Goal: Information Seeking & Learning: Check status

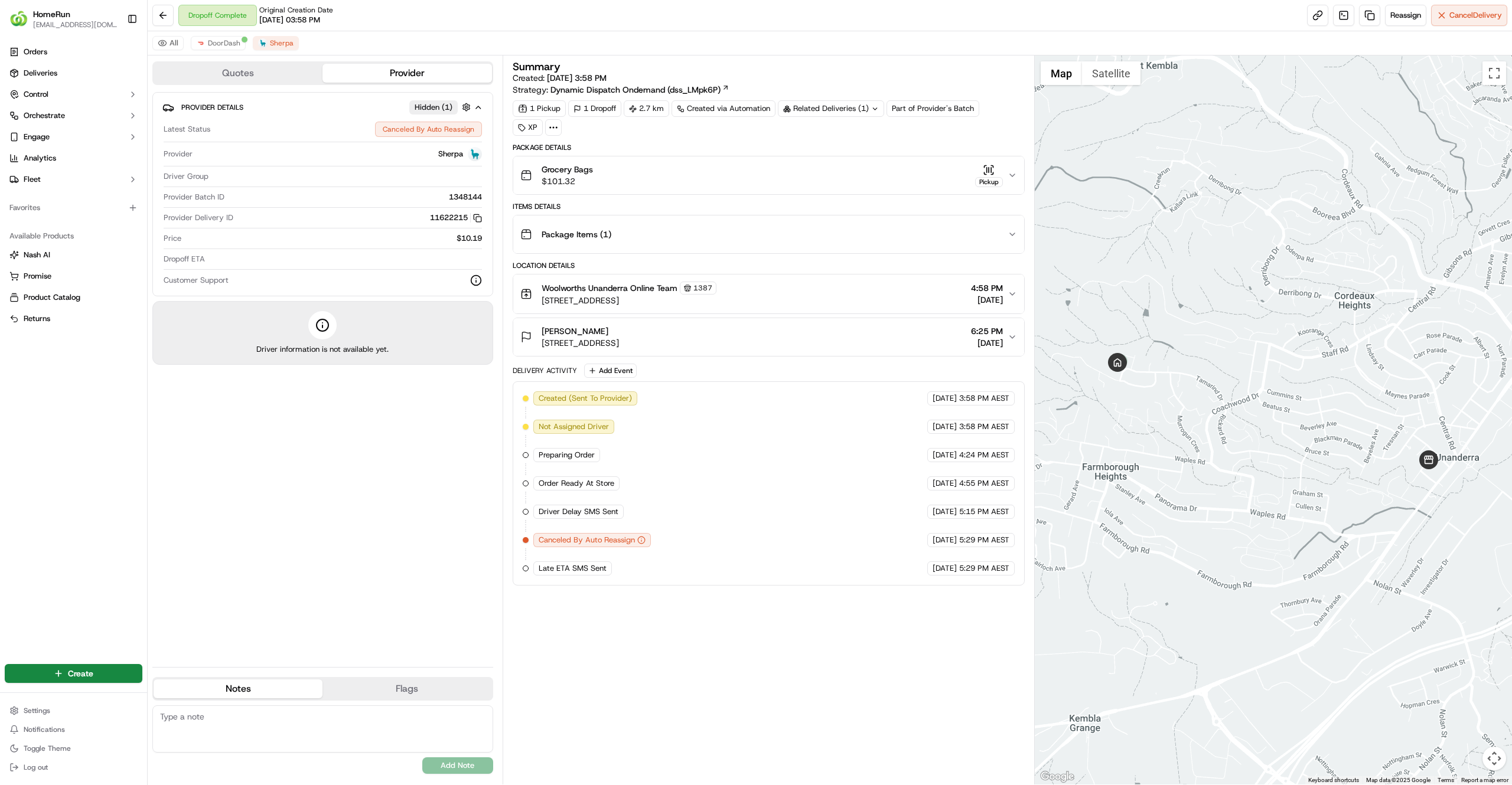
click at [57, 70] on span "Deliveries" at bounding box center [40, 73] width 33 height 11
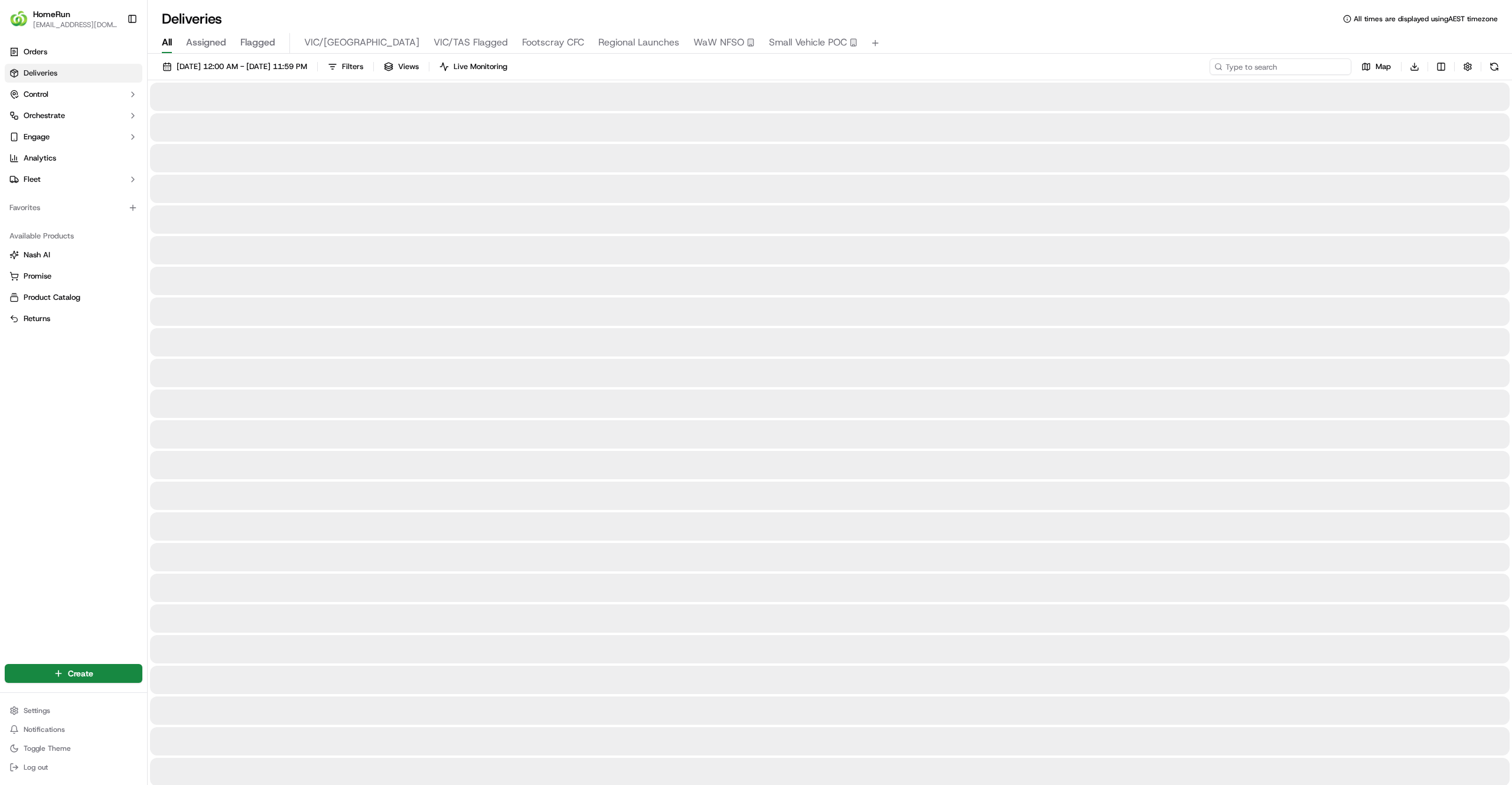
click at [1274, 65] on input at bounding box center [1281, 66] width 142 height 16
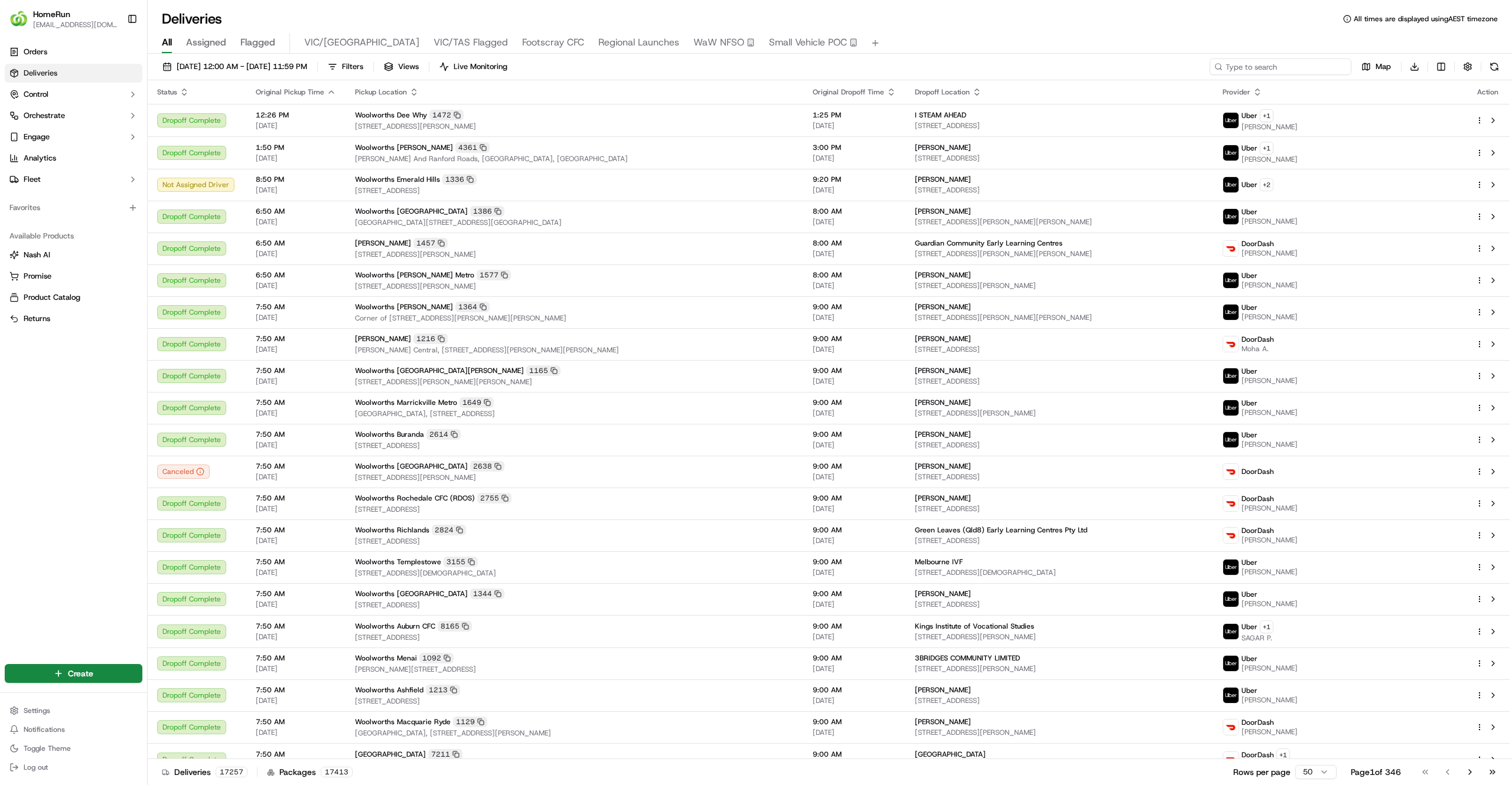
paste input "269190212"
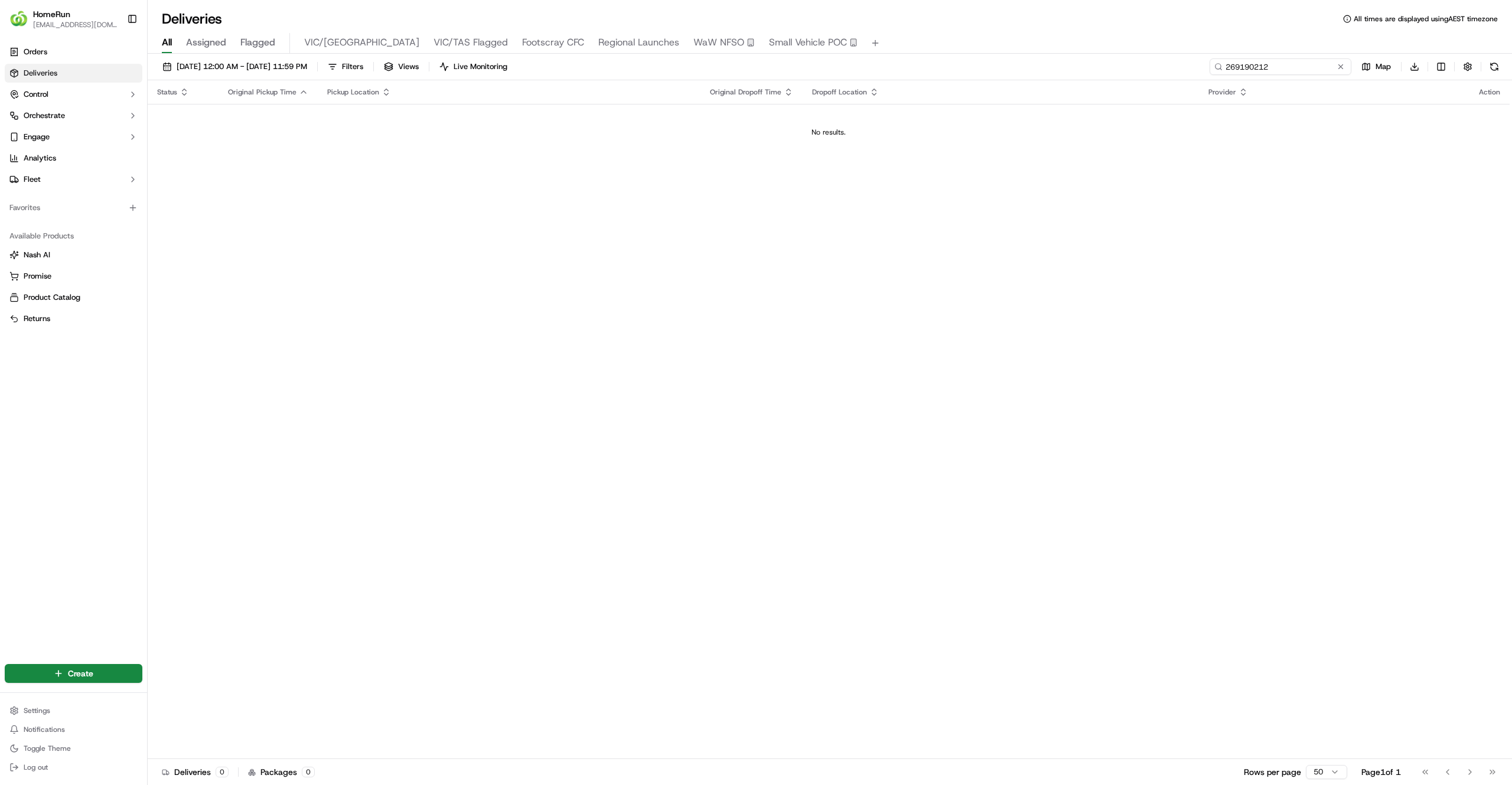
drag, startPoint x: 1226, startPoint y: 65, endPoint x: 1076, endPoint y: 78, distance: 150.6
click at [1076, 78] on div "17/09/2025 12:00 AM - 17/09/2025 11:59 PM Filters Views Live Monitoring 2691902…" at bounding box center [830, 69] width 1364 height 22
type input "269190212"
click at [312, 60] on button "[DATE] 12:00 AM - [DATE] 11:59 PM" at bounding box center [234, 66] width 155 height 16
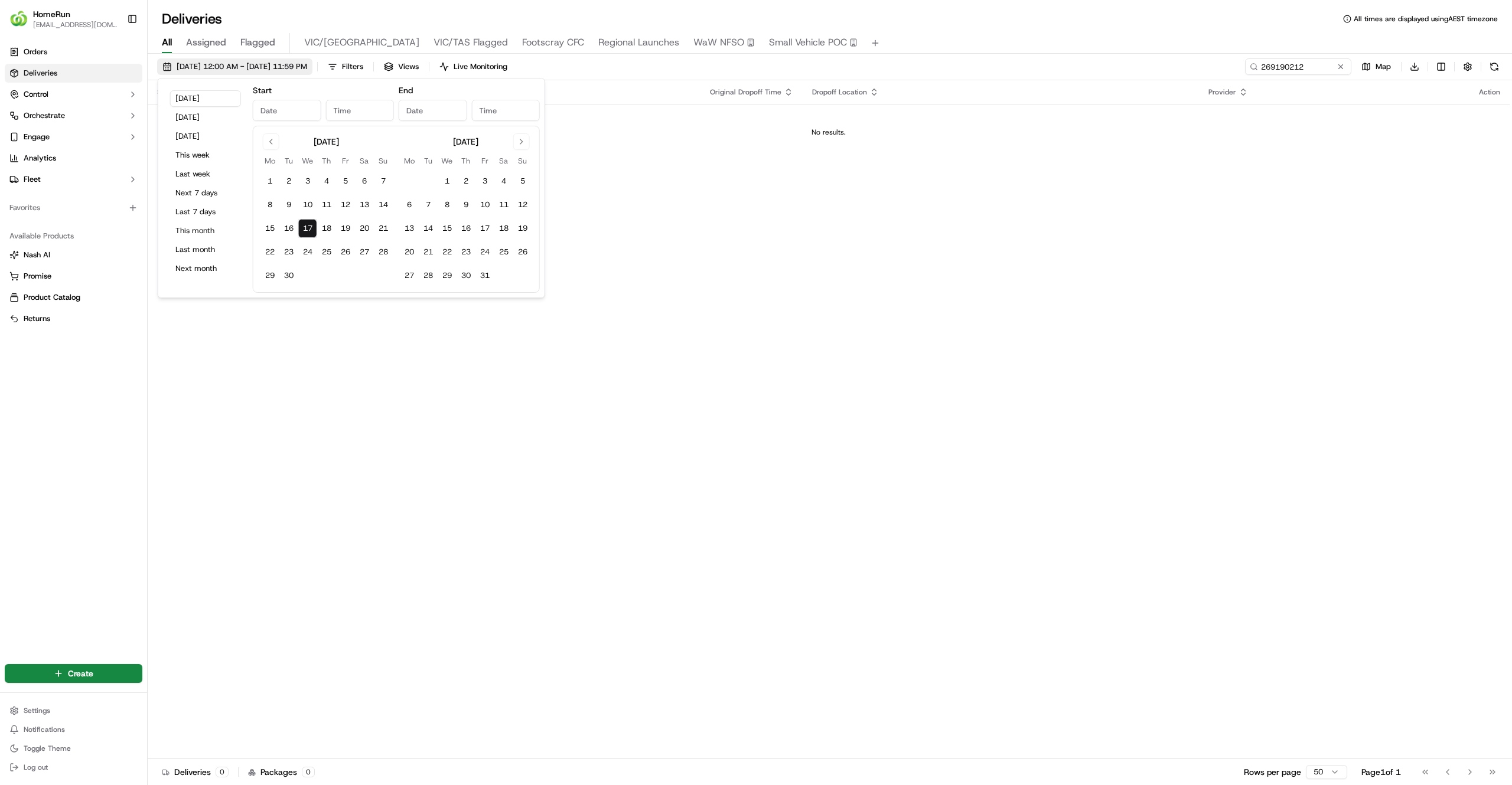
type input "Sep 17, 2025"
type input "12:00 AM"
type input "Sep 17, 2025"
type input "11:59 PM"
click at [267, 188] on button "1" at bounding box center [270, 181] width 19 height 19
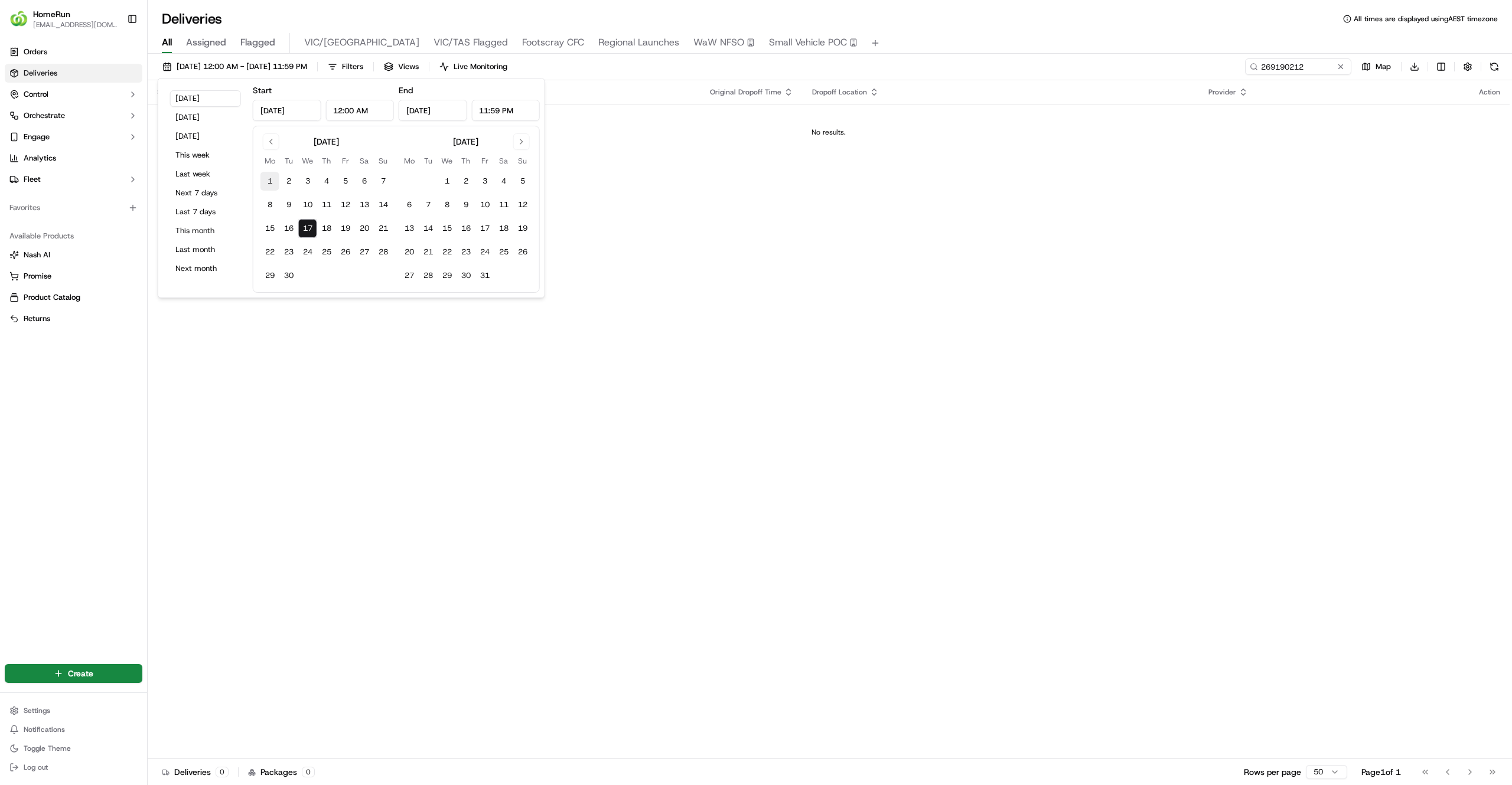
type input "Sep 1, 2025"
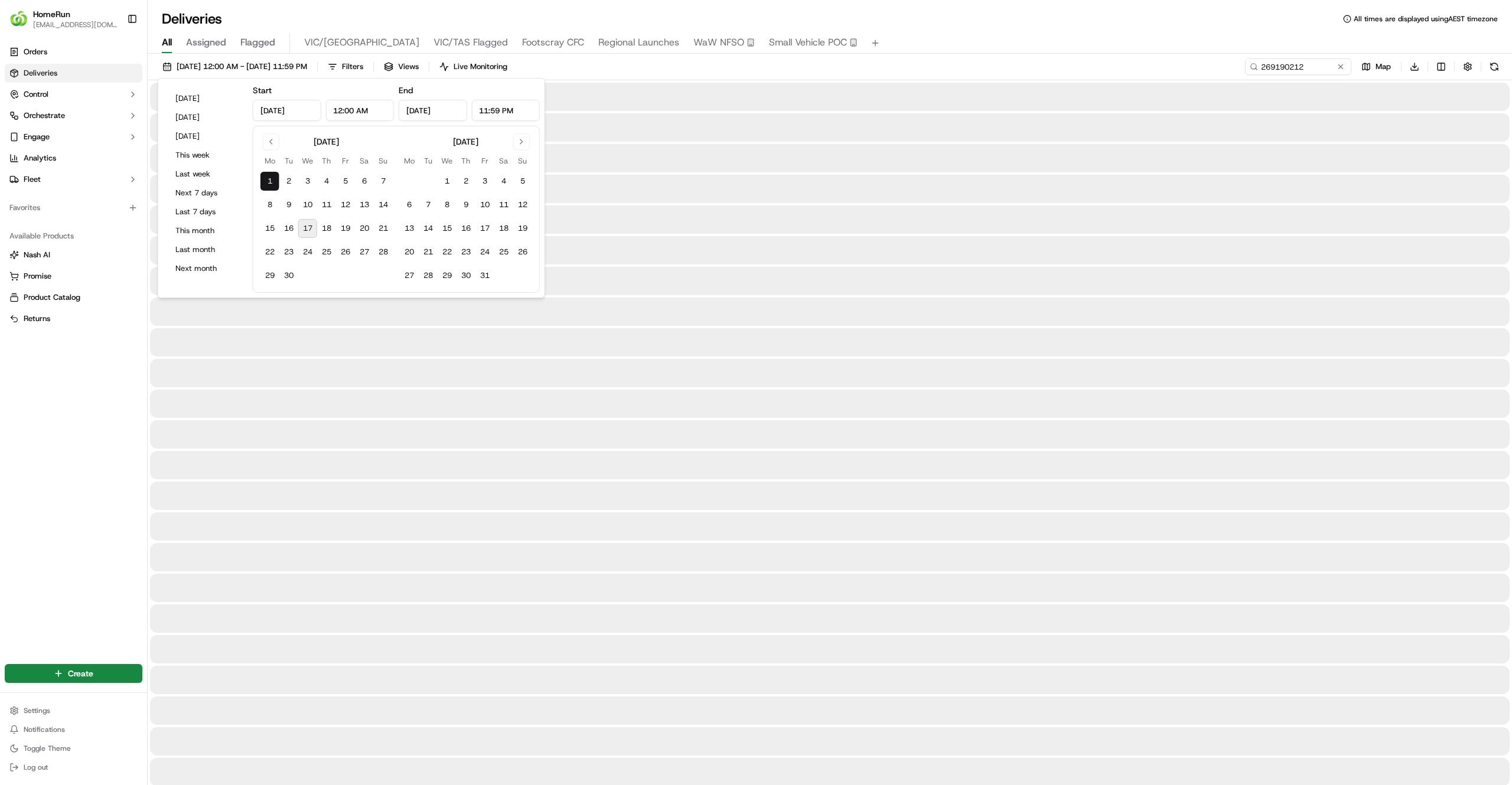
click at [305, 233] on button "17" at bounding box center [308, 228] width 19 height 19
type input "Sep 17, 2025"
click at [44, 481] on div "Orders Deliveries Control Orchestrate Engage Analytics Fleet Favorites Availabl…" at bounding box center [73, 345] width 147 height 614
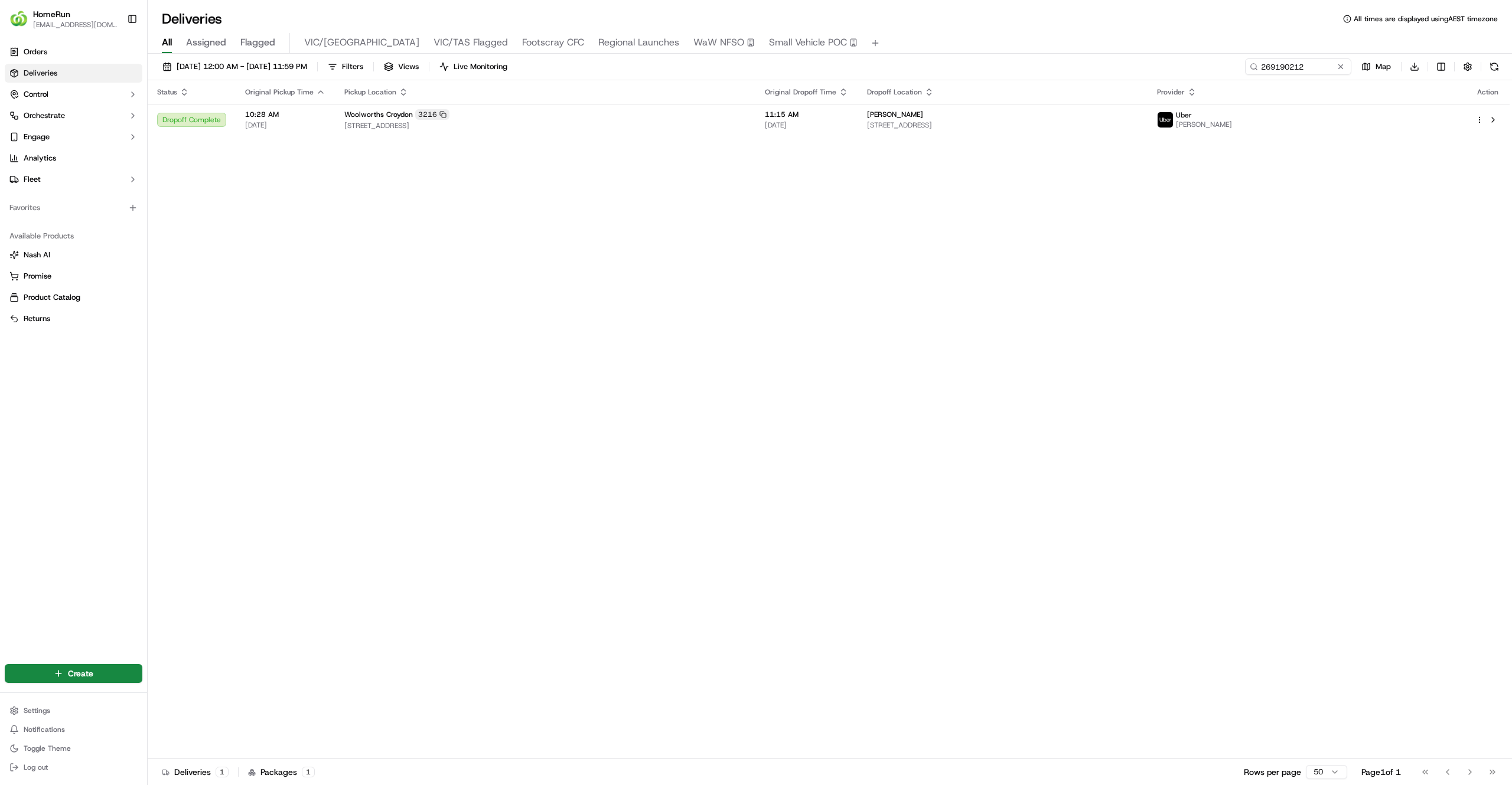
click at [940, 273] on div "Status Original Pickup Time Pickup Location Original Dropoff Time Dropoff Locat…" at bounding box center [829, 420] width 1362 height 679
click at [950, 128] on span "210 Bayswater Rd, U 2, Bayswater North, VIC 3153, AU" at bounding box center [1003, 125] width 271 height 9
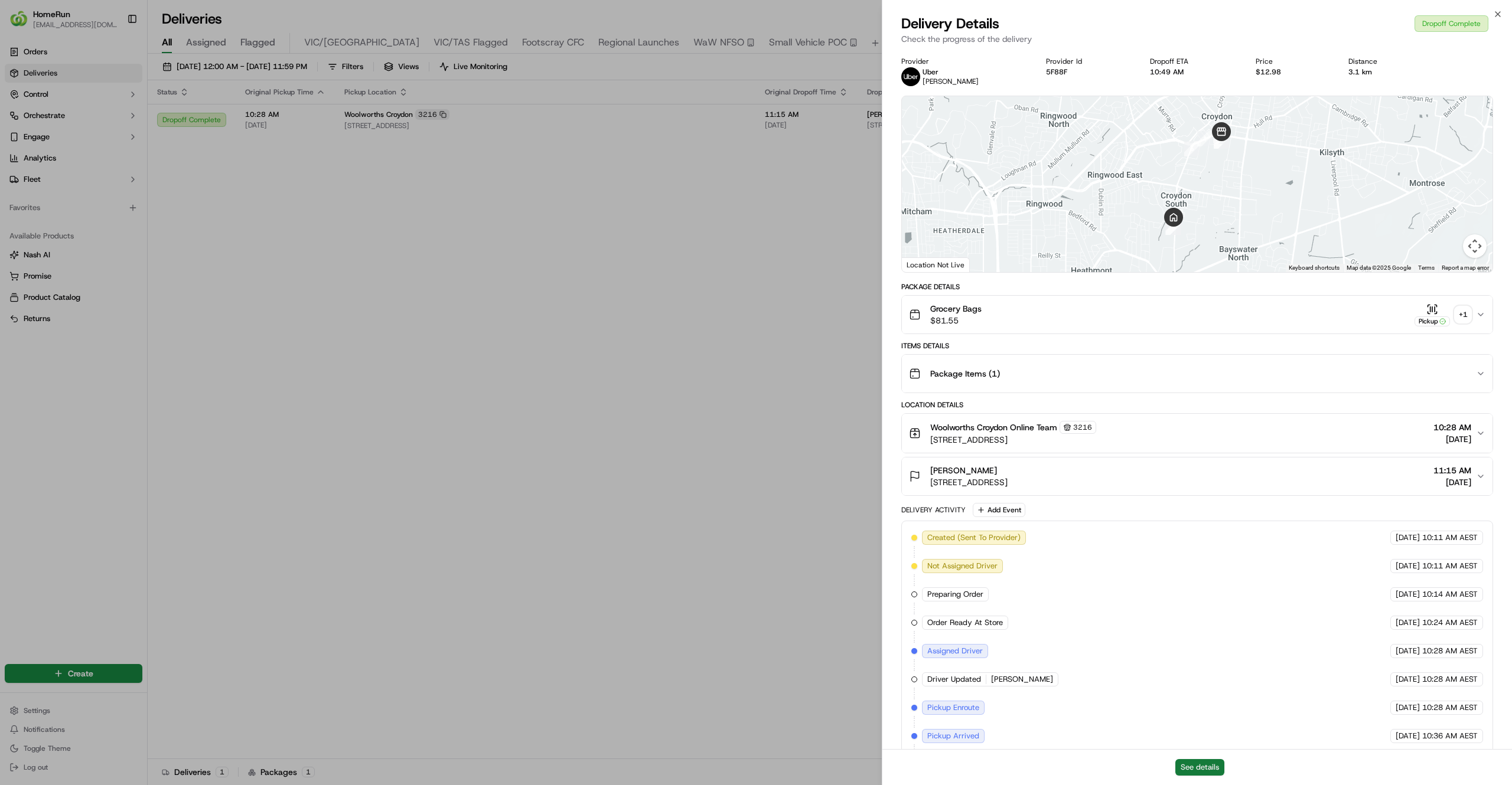
click at [1175, 772] on button "See details" at bounding box center [1200, 767] width 49 height 16
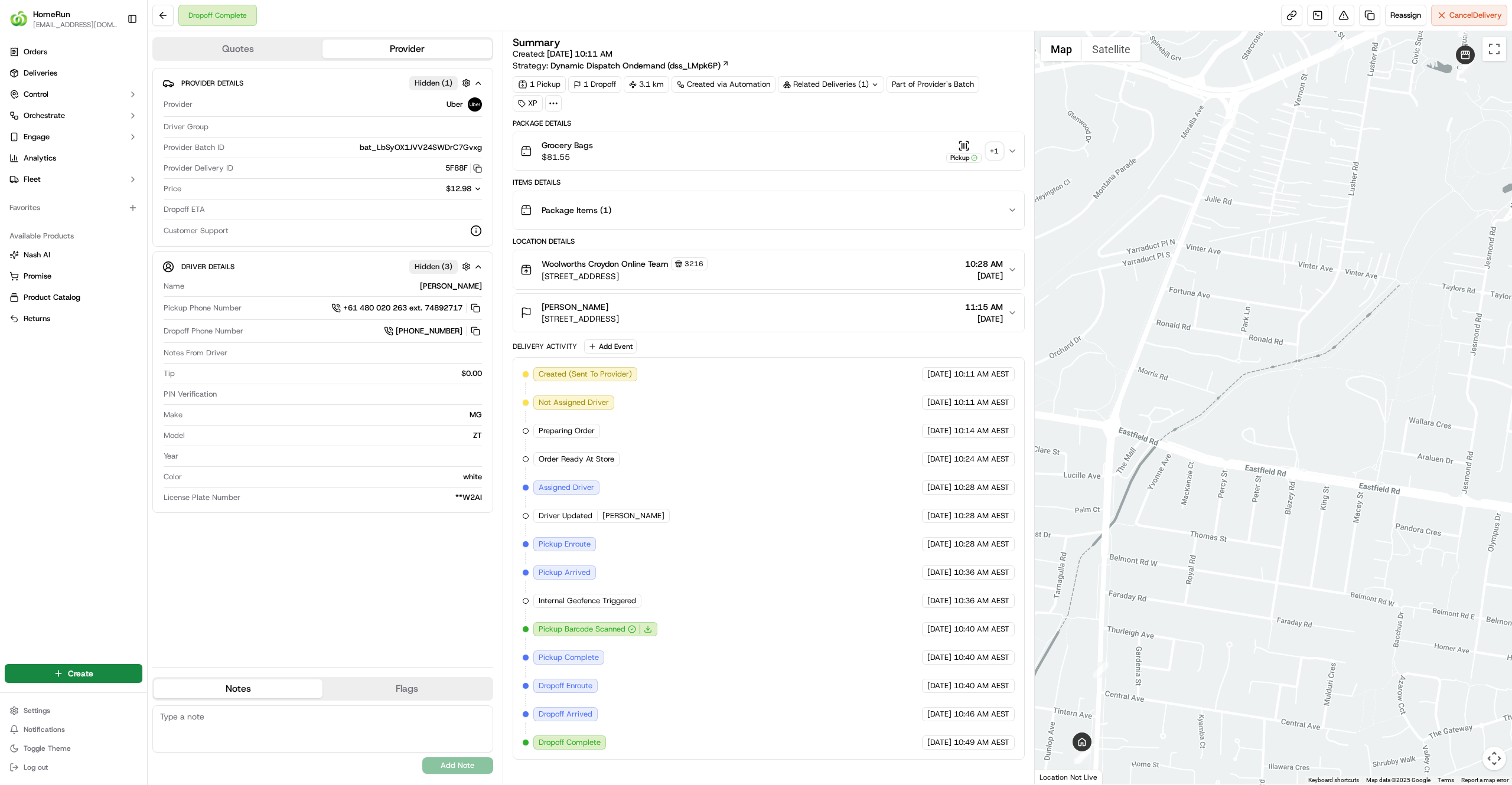
click at [682, 165] on button "Grocery Bags $81.55 Pickup + 1" at bounding box center [769, 151] width 511 height 38
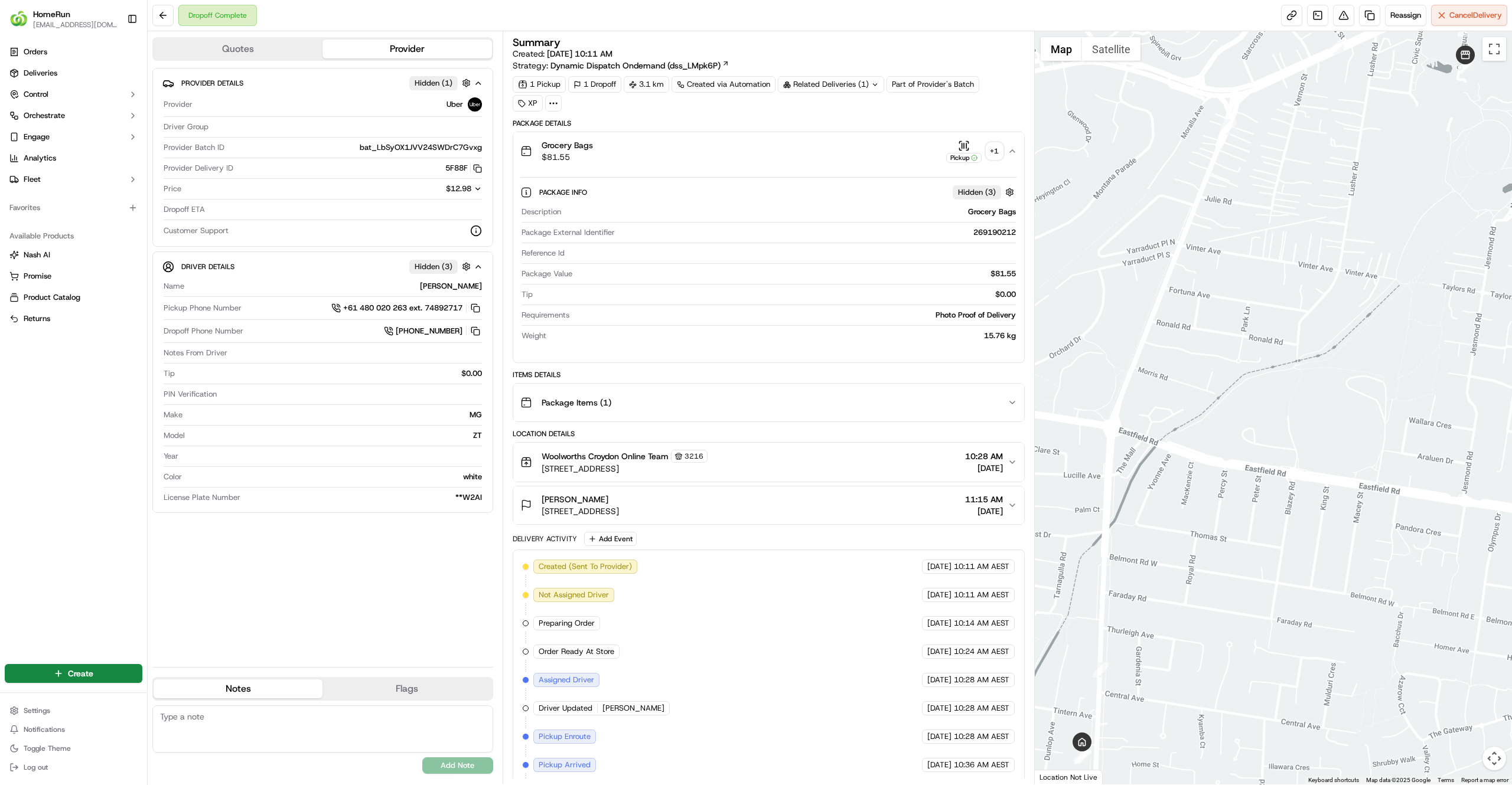
click at [995, 155] on div "+ 1" at bounding box center [994, 150] width 16 height 16
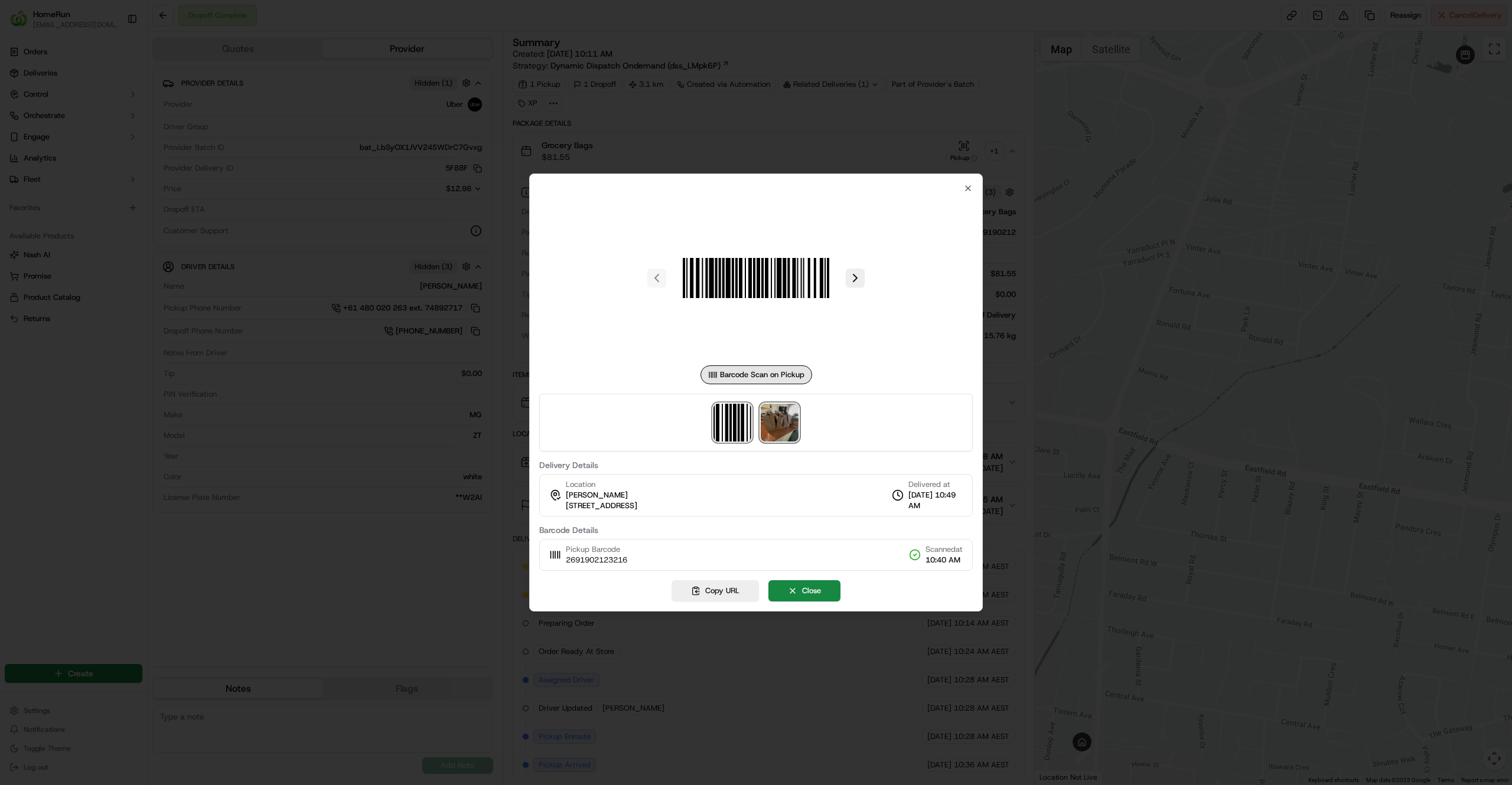
click at [778, 422] on img at bounding box center [780, 423] width 38 height 38
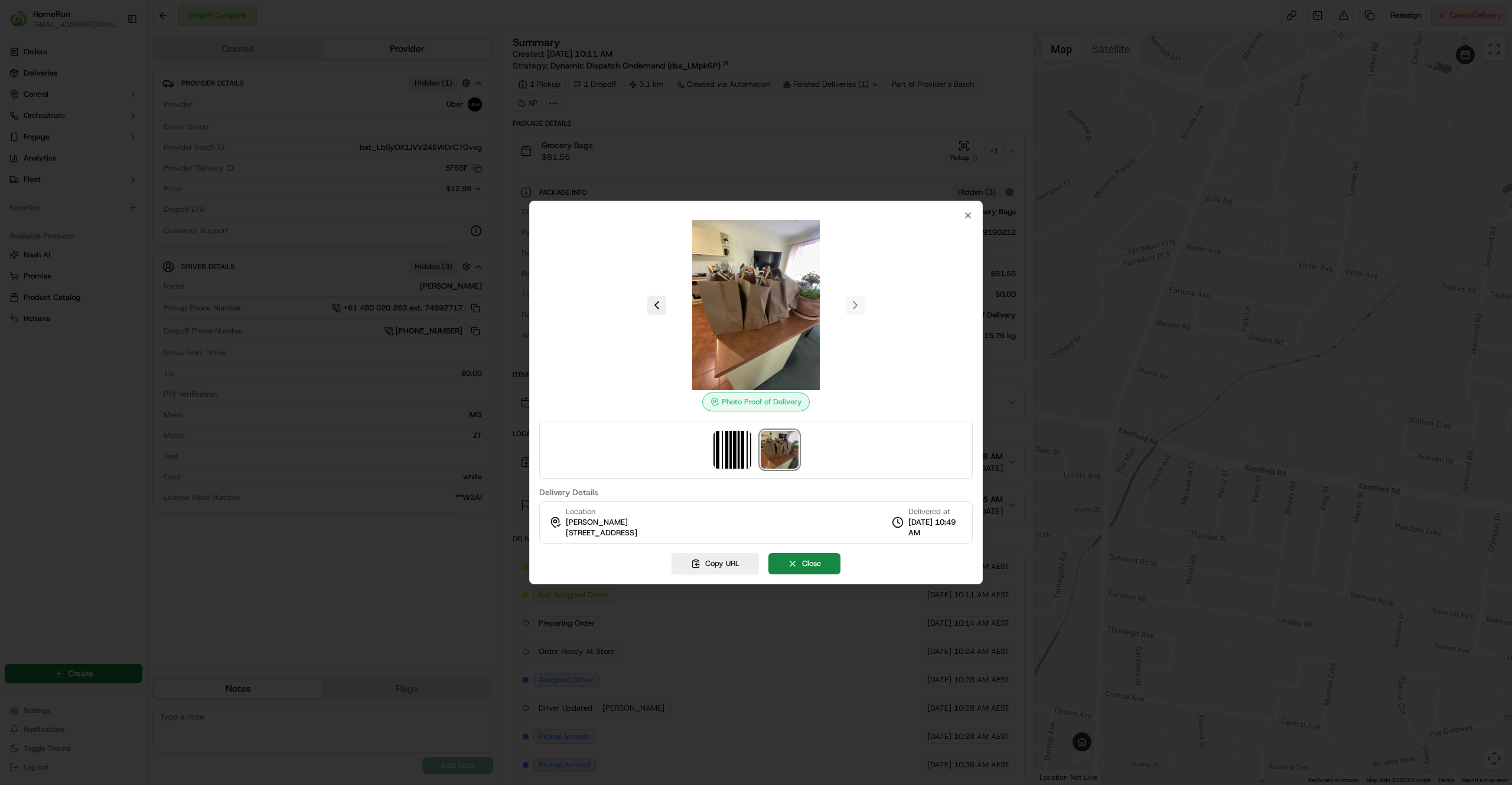
click at [411, 304] on div at bounding box center [756, 392] width 1512 height 785
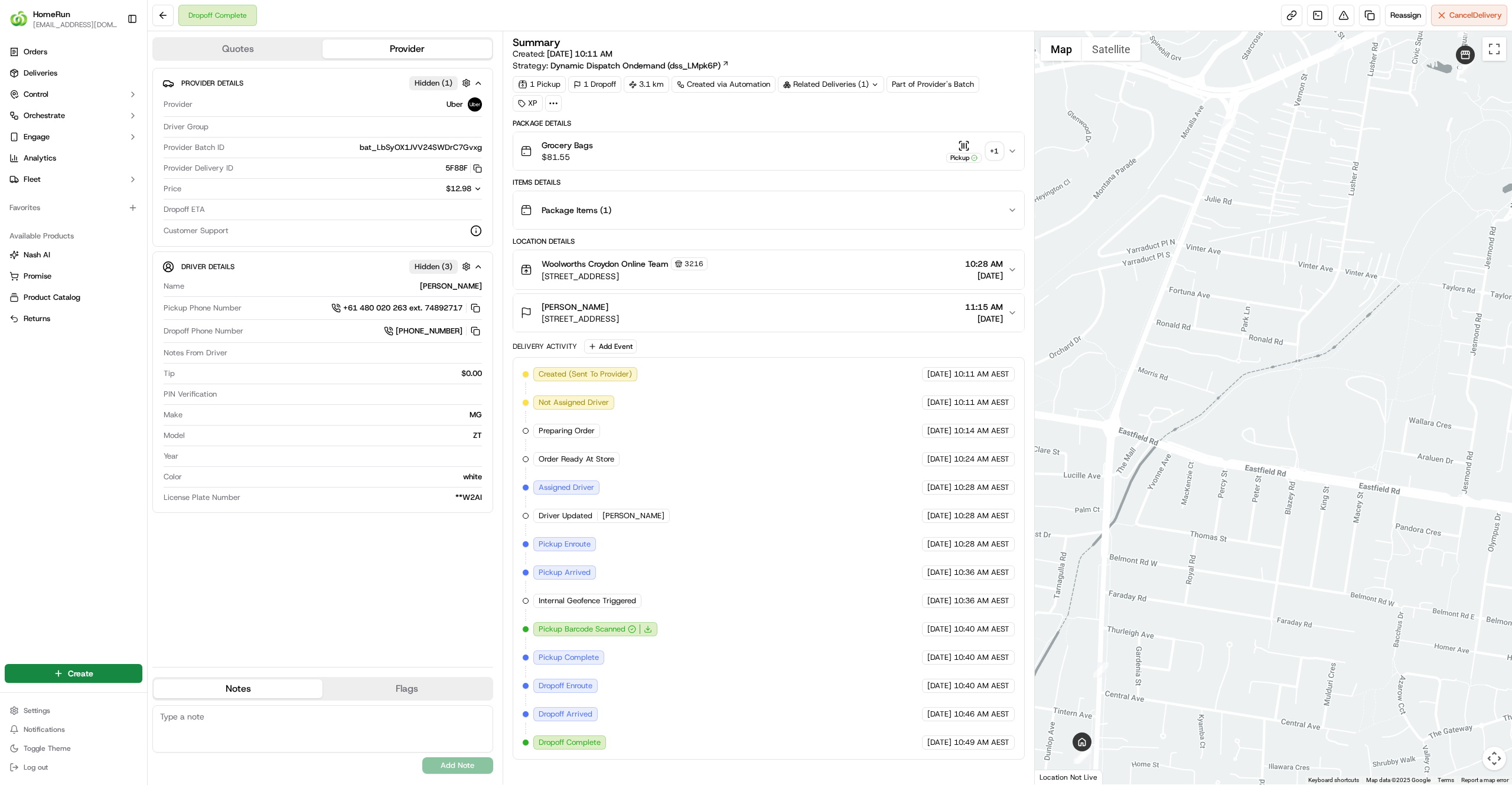
click at [988, 149] on div "+ 1" at bounding box center [994, 150] width 16 height 16
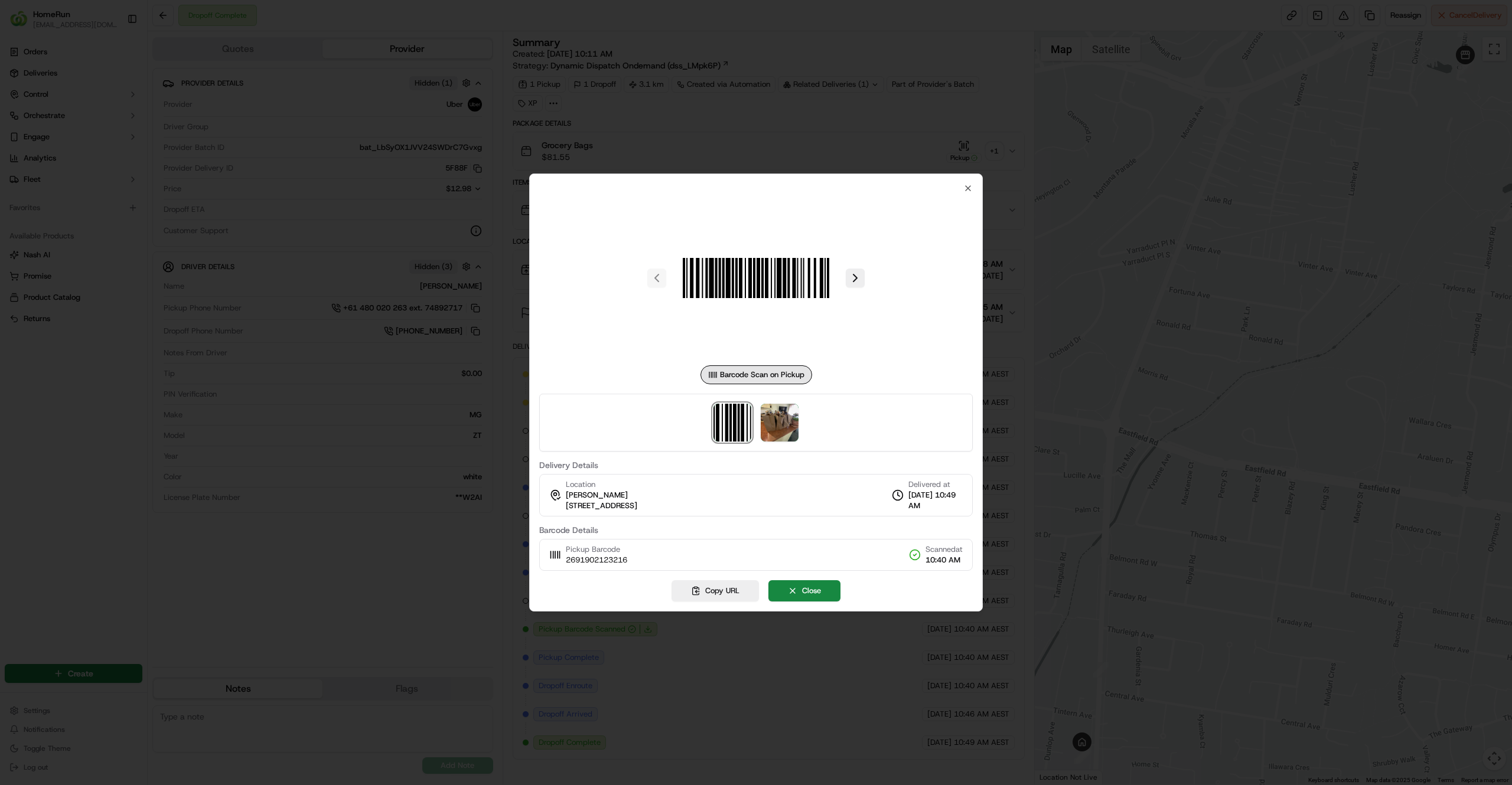
click at [975, 382] on div "Barcode Scan on Pickup Delivery Details Location Merryl Squire 210 Bayswater Rd…" at bounding box center [756, 392] width 453 height 438
click at [1098, 268] on div at bounding box center [756, 392] width 1512 height 785
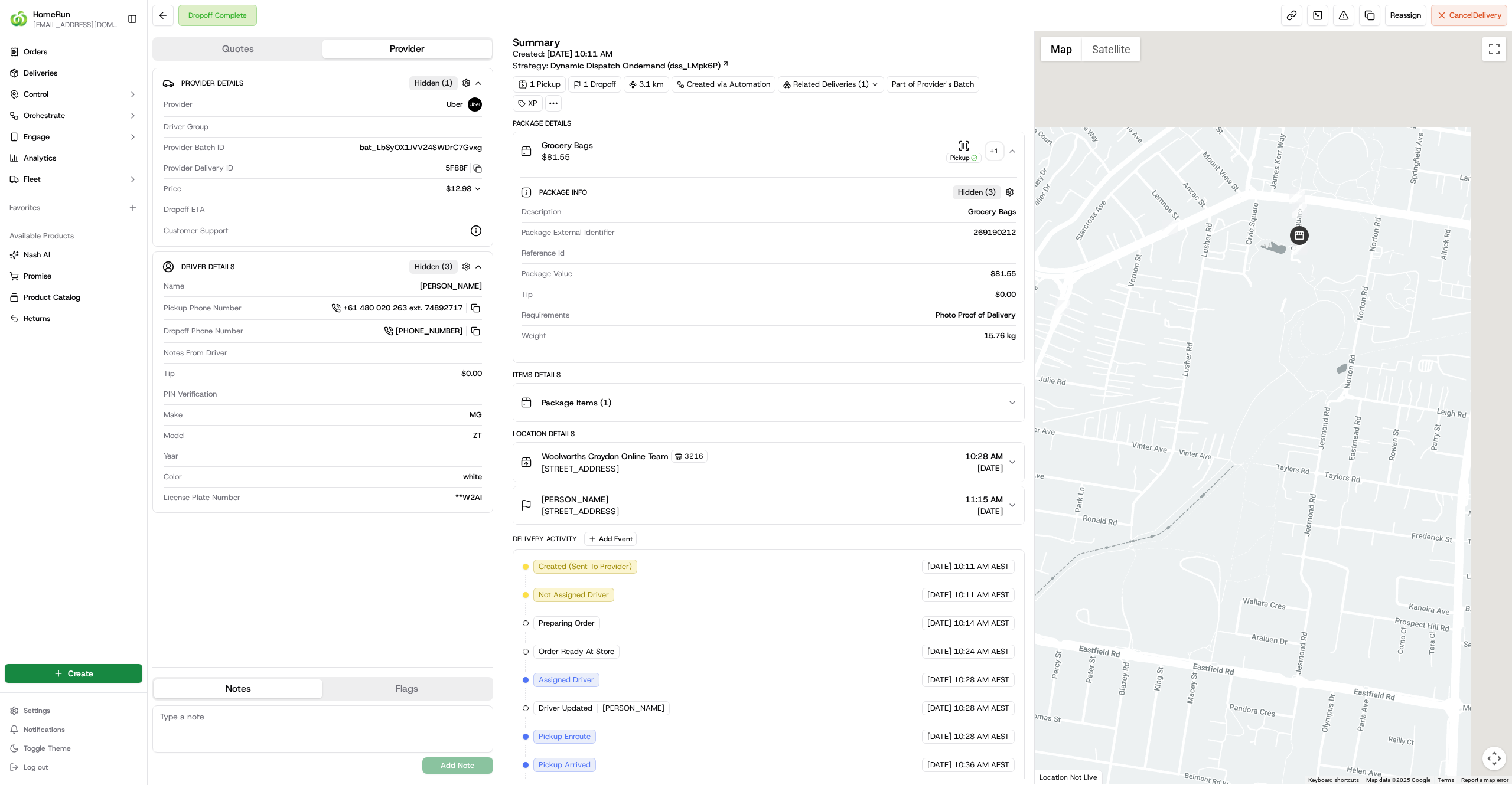
drag, startPoint x: 1314, startPoint y: 217, endPoint x: 1139, endPoint y: 406, distance: 257.6
click at [1139, 406] on div at bounding box center [1273, 407] width 478 height 753
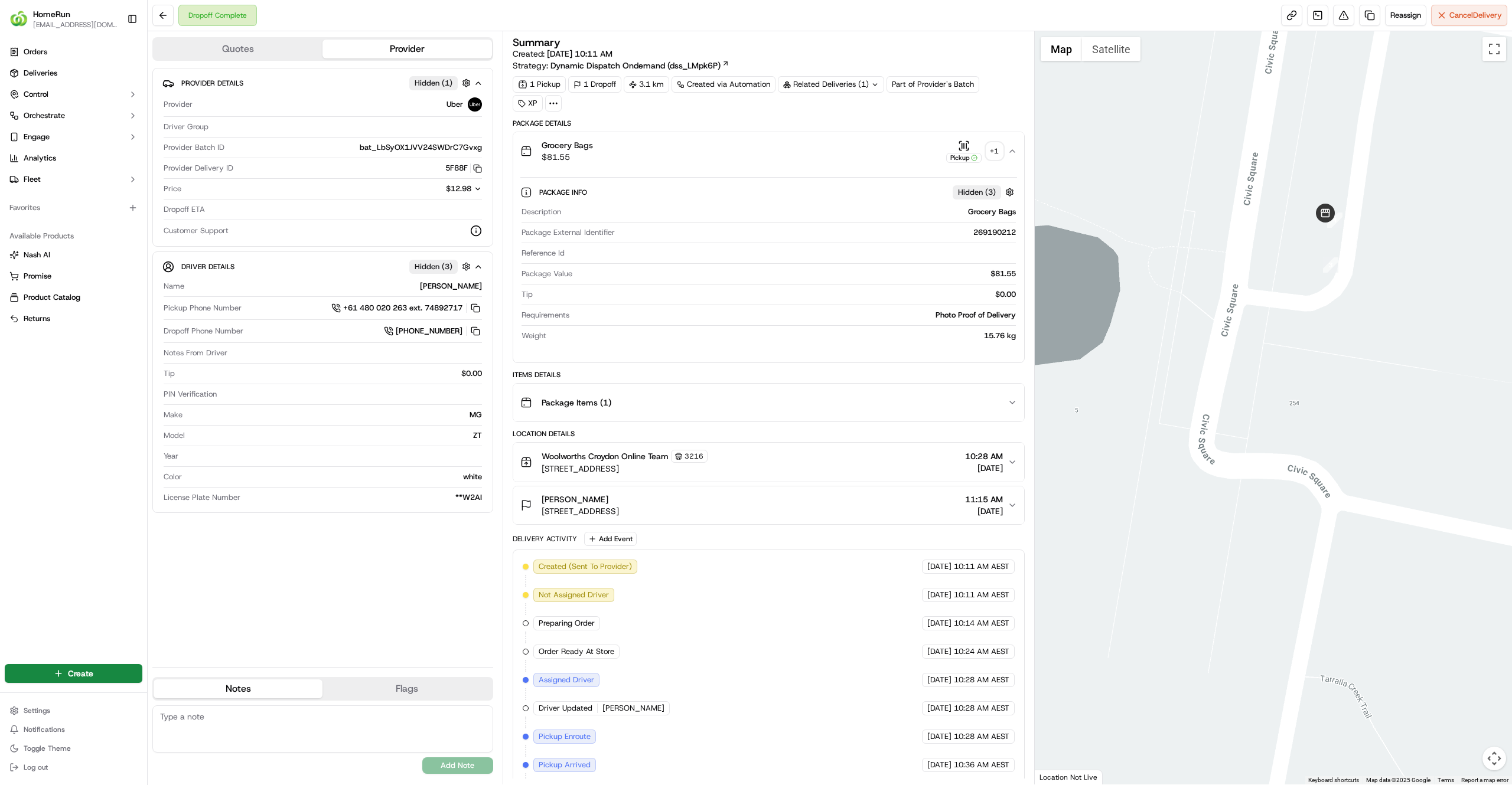
drag, startPoint x: 1349, startPoint y: 227, endPoint x: 1244, endPoint y: 350, distance: 161.7
click at [1244, 350] on div at bounding box center [1273, 407] width 478 height 753
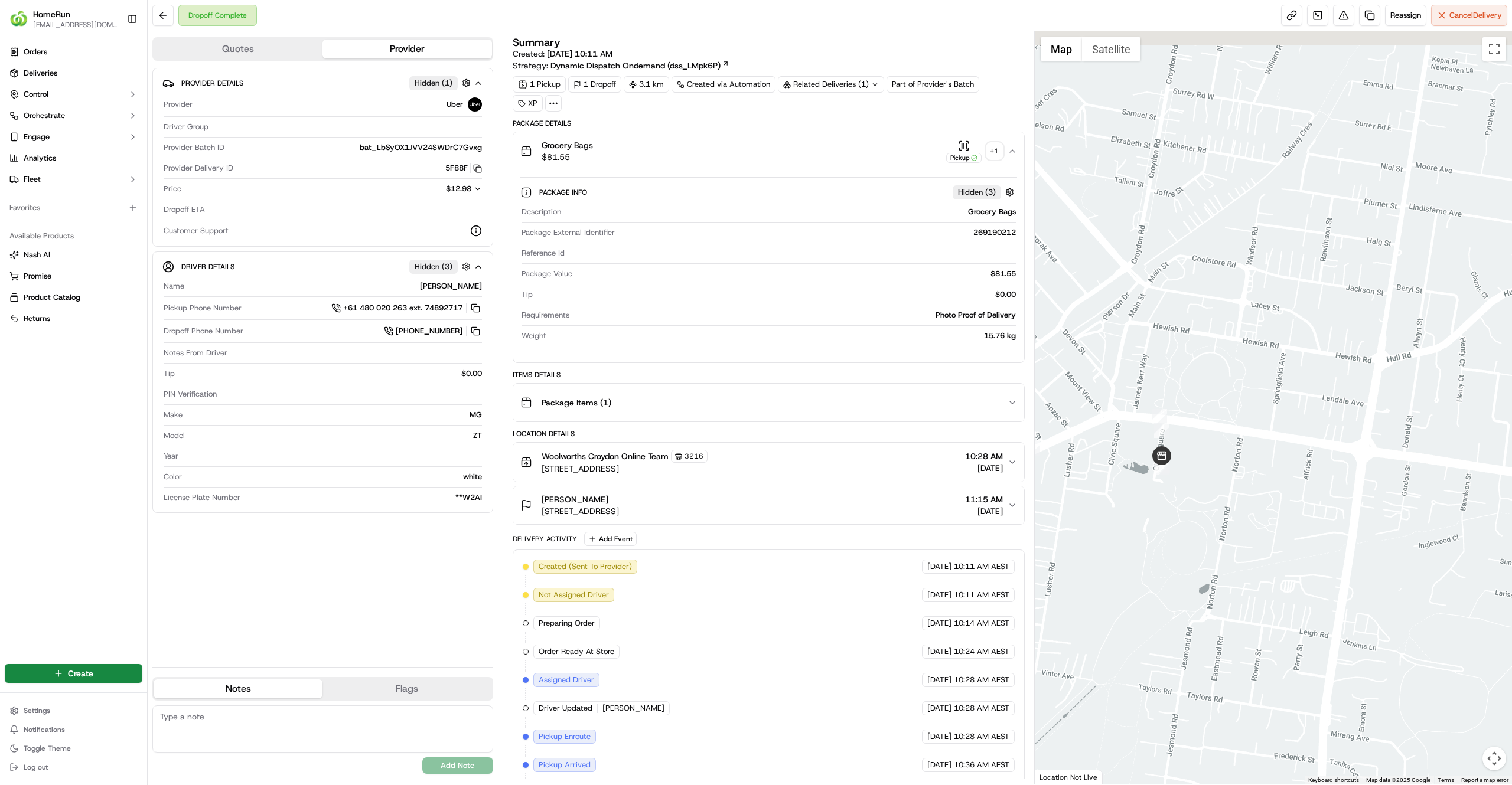
drag, startPoint x: 1323, startPoint y: 312, endPoint x: 1269, endPoint y: 406, distance: 108.4
click at [1269, 406] on div at bounding box center [1273, 407] width 478 height 753
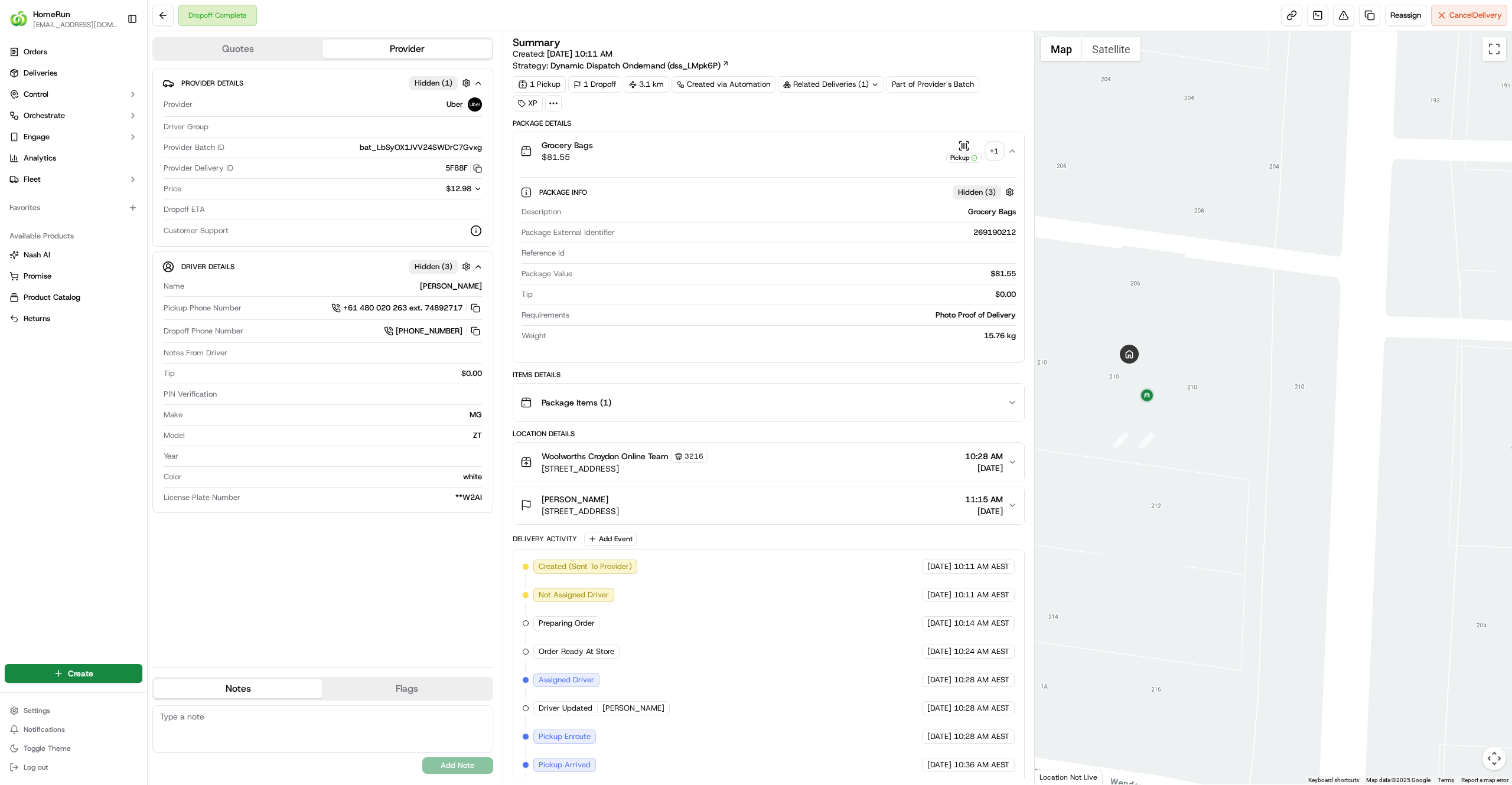
drag, startPoint x: 1173, startPoint y: 401, endPoint x: 1191, endPoint y: 323, distance: 80.0
click at [1191, 323] on div at bounding box center [1273, 407] width 478 height 753
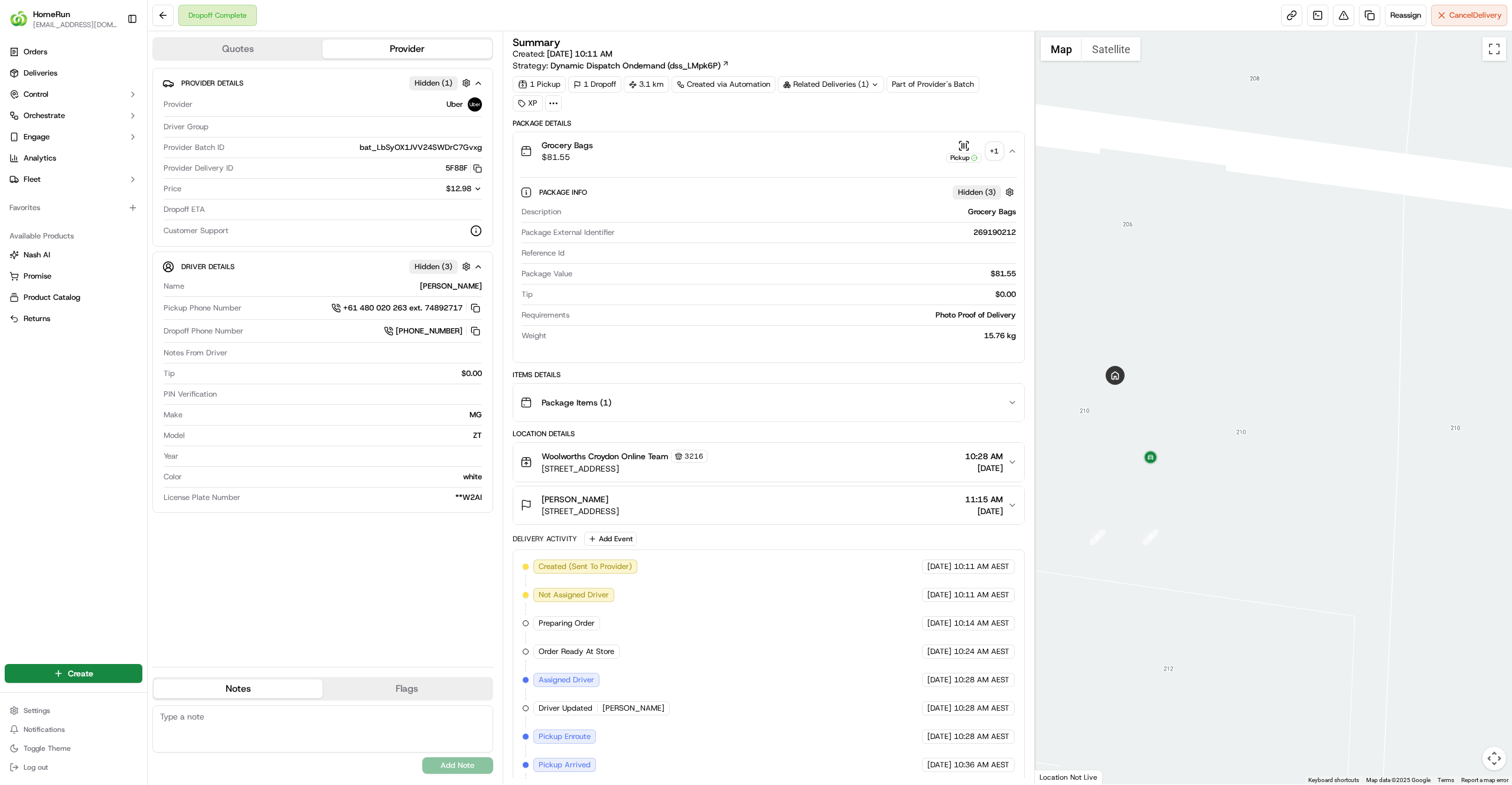
drag, startPoint x: 1132, startPoint y: 396, endPoint x: 1284, endPoint y: 281, distance: 190.6
click at [1284, 281] on div at bounding box center [1273, 407] width 478 height 753
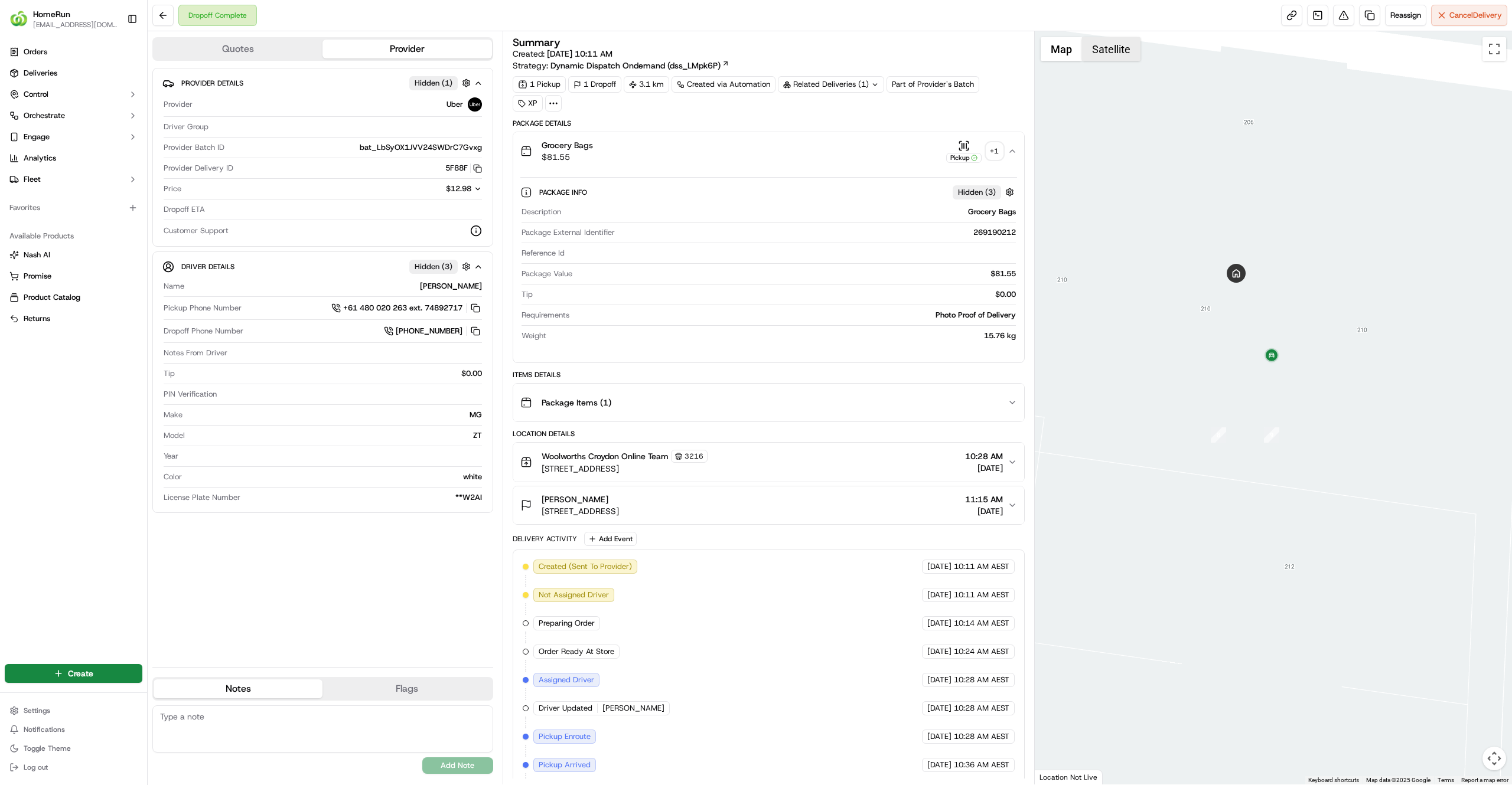
click at [1101, 58] on button "Satellite" at bounding box center [1111, 49] width 58 height 23
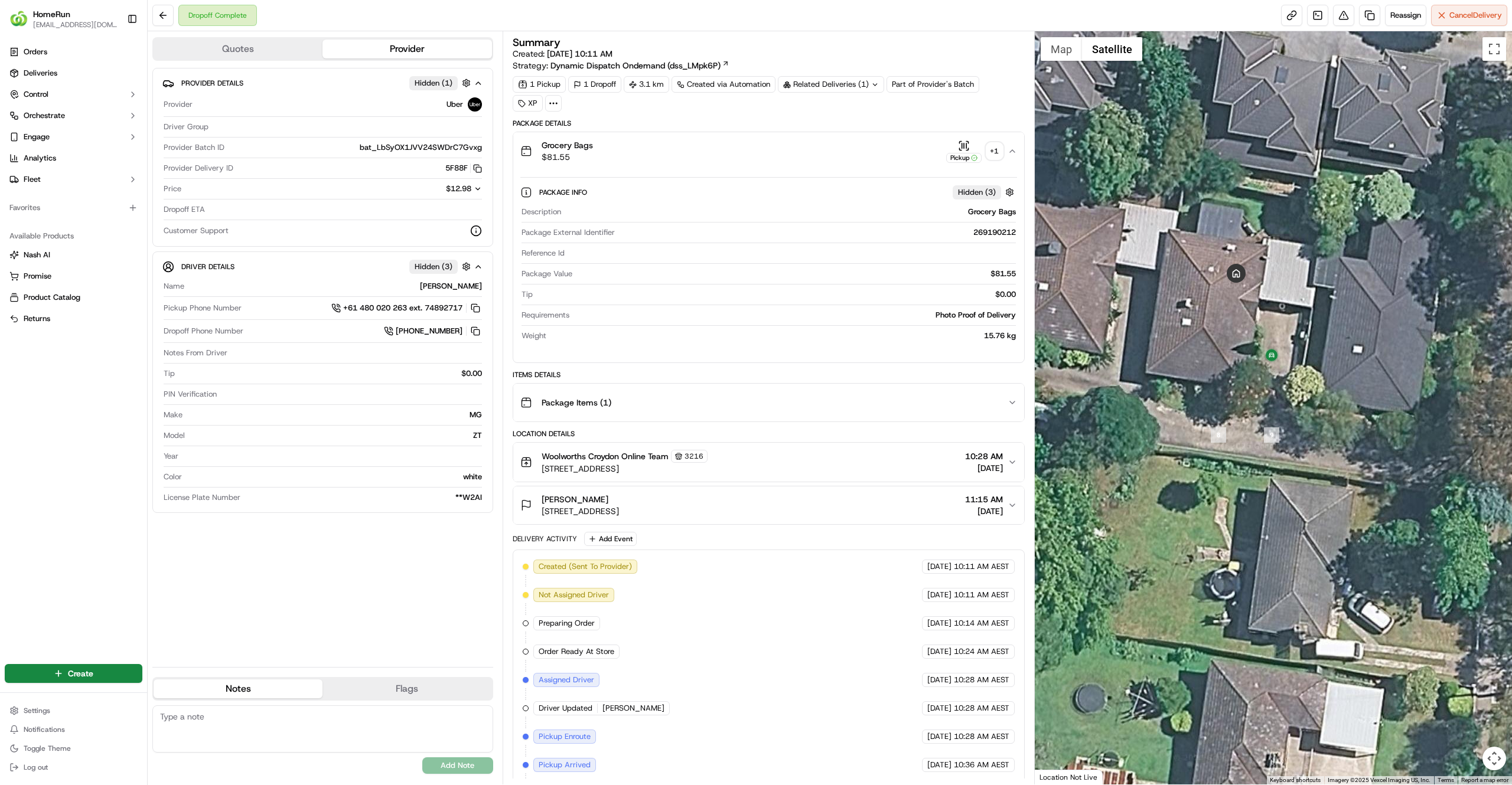
drag, startPoint x: 761, startPoint y: 512, endPoint x: 544, endPoint y: 517, distance: 217.1
click at [544, 517] on div "Merryl Squire 210 Bayswater Rd, U 2, Bayswater North, VIC 3153, AU 11:15 AM 13/…" at bounding box center [763, 505] width 487 height 23
copy span "210 Bayswater Rd, U 2, Bayswater North, VIC 3153, AU"
drag, startPoint x: 897, startPoint y: 416, endPoint x: 893, endPoint y: 299, distance: 117.1
click at [893, 299] on div "Package Details Grocery Bags $81.55 Pickup + 1 Package Info Hidden ( 3 ) Descri…" at bounding box center [768, 535] width 512 height 834
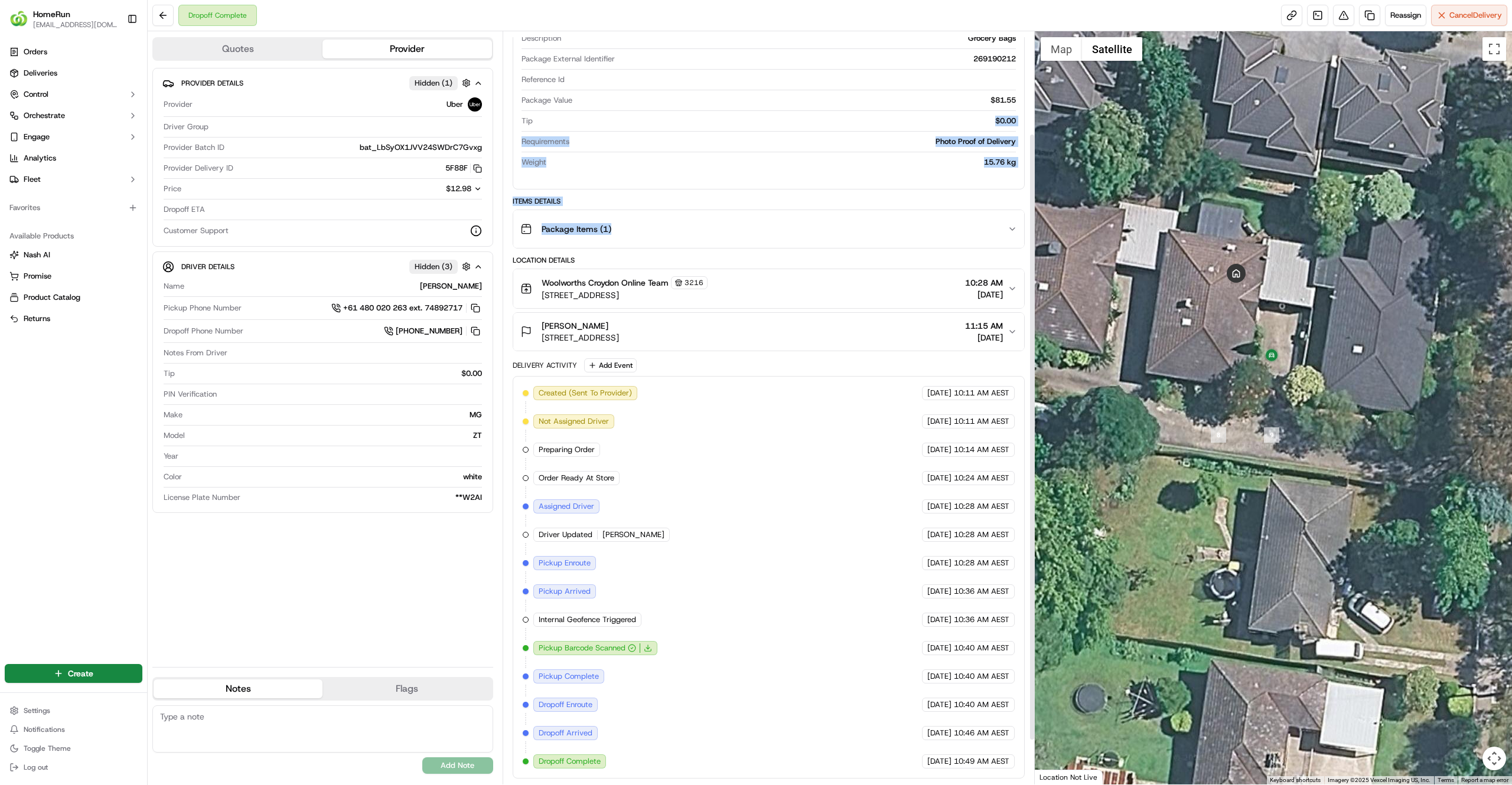
scroll to position [125, 0]
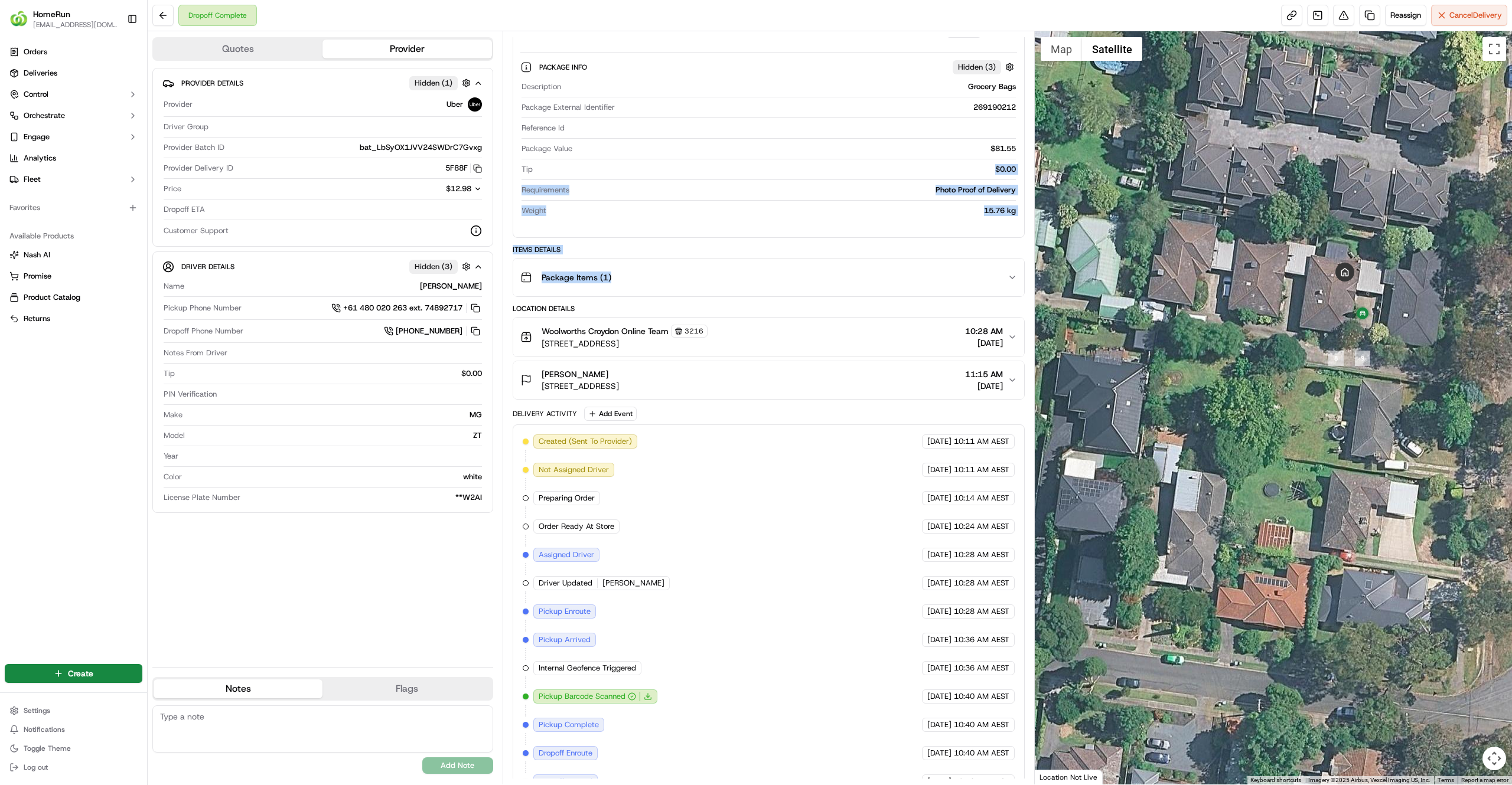
drag, startPoint x: 1139, startPoint y: 351, endPoint x: 1252, endPoint y: 332, distance: 114.6
click at [1252, 332] on div at bounding box center [1273, 407] width 478 height 753
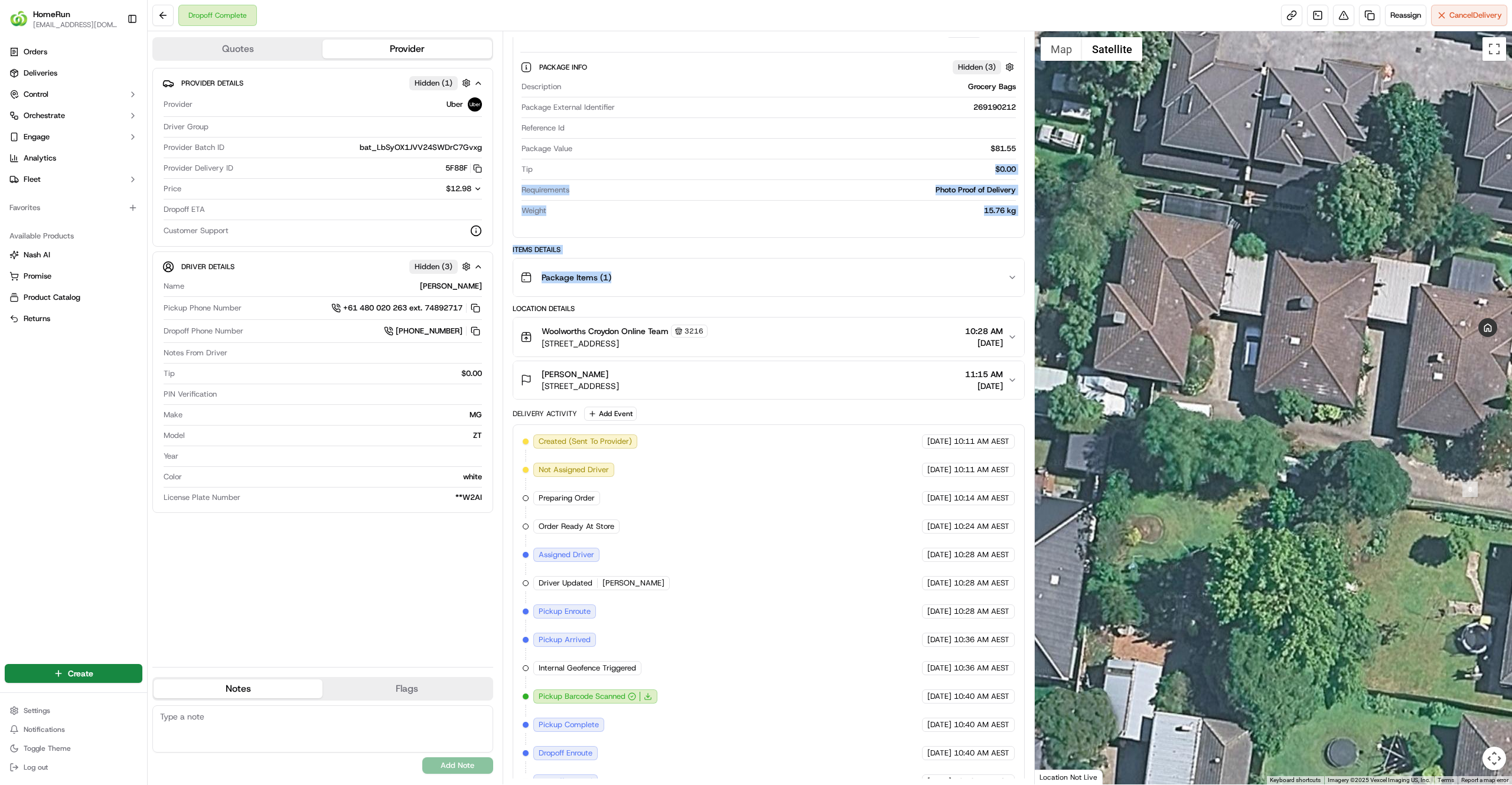
drag, startPoint x: 1179, startPoint y: 306, endPoint x: 1137, endPoint y: 407, distance: 109.4
click at [1137, 407] on div at bounding box center [1273, 407] width 478 height 753
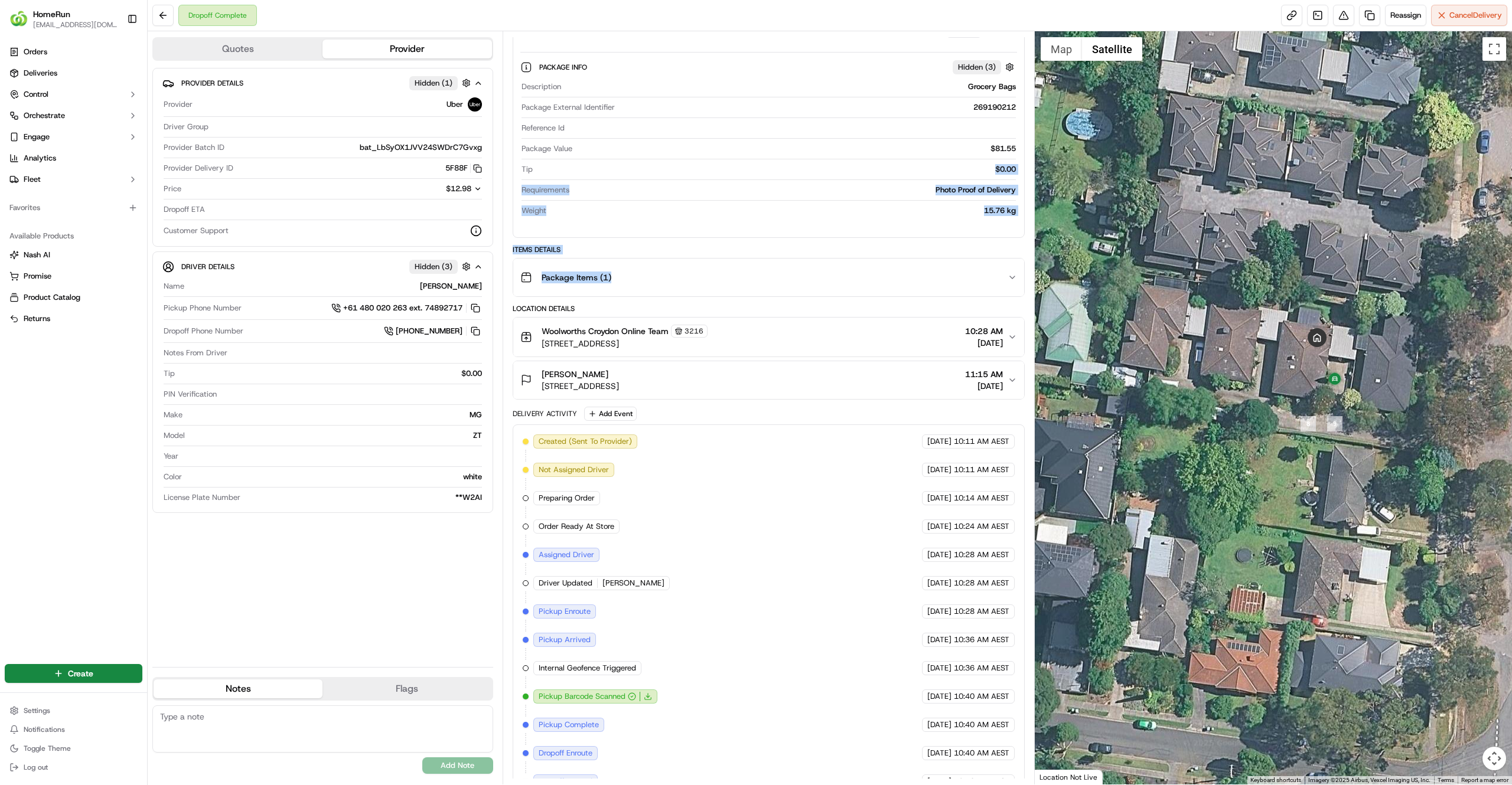
scroll to position [163, 0]
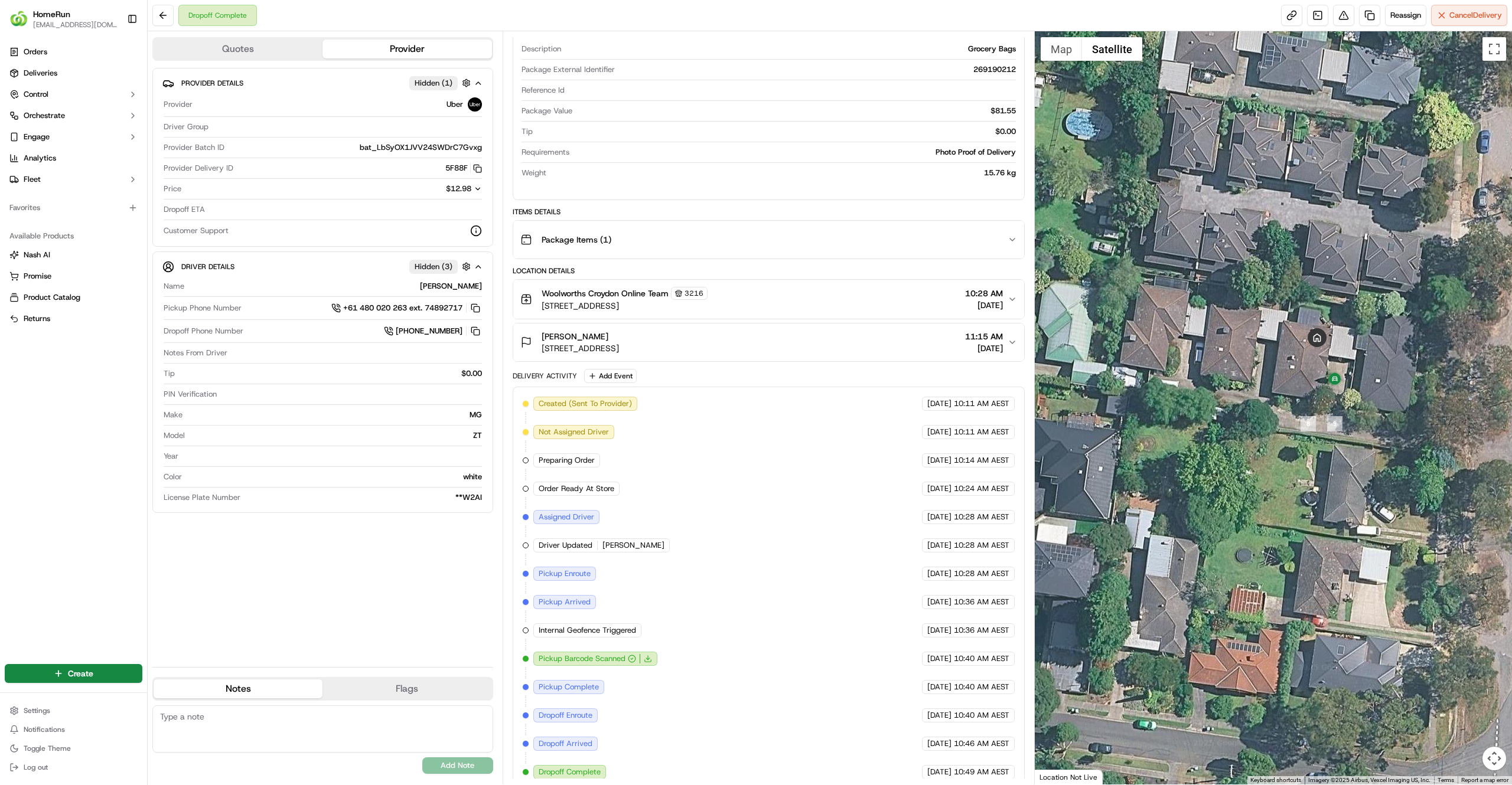
click at [905, 350] on div "Merryl Squire 210 Bayswater Rd, U 2, Bayswater North, VIC 3153, AU 11:15 AM 13/…" at bounding box center [763, 343] width 487 height 23
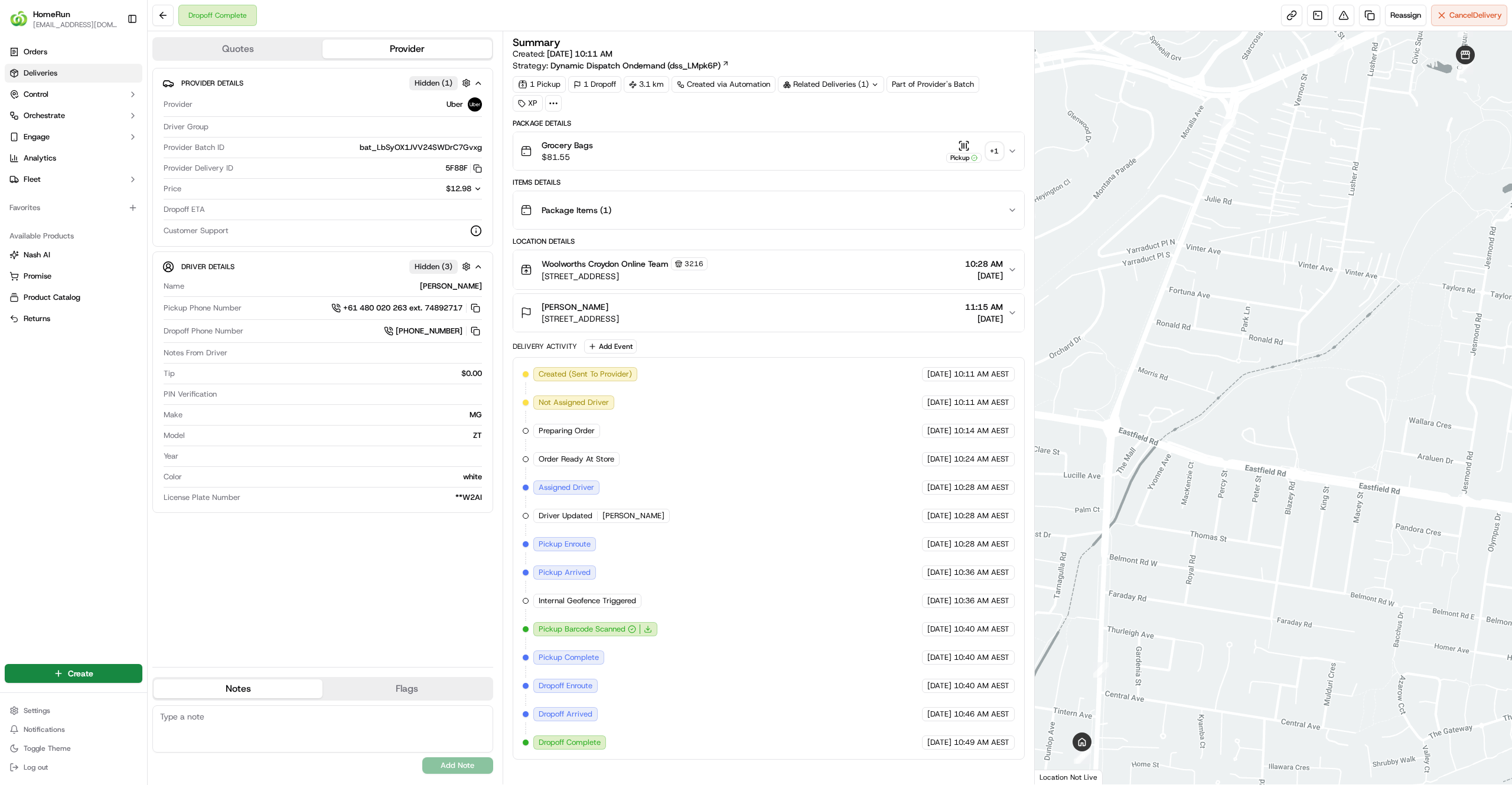
click at [67, 69] on link "Deliveries" at bounding box center [73, 73] width 138 height 19
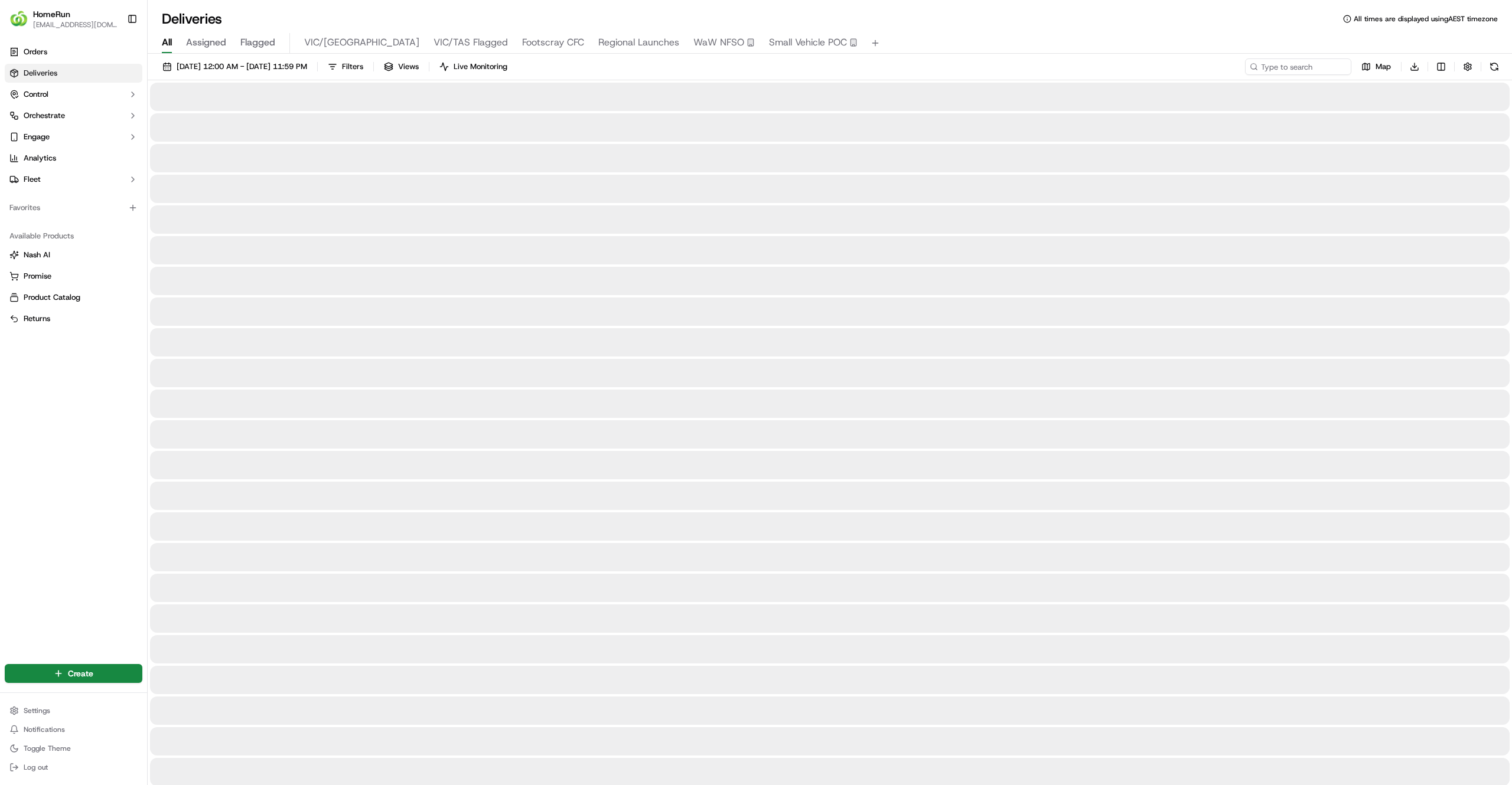
click at [1295, 79] on div "17/09/2025 12:00 AM - 17/09/2025 11:59 PM Filters Views Live Monitoring Map Dow…" at bounding box center [830, 69] width 1364 height 22
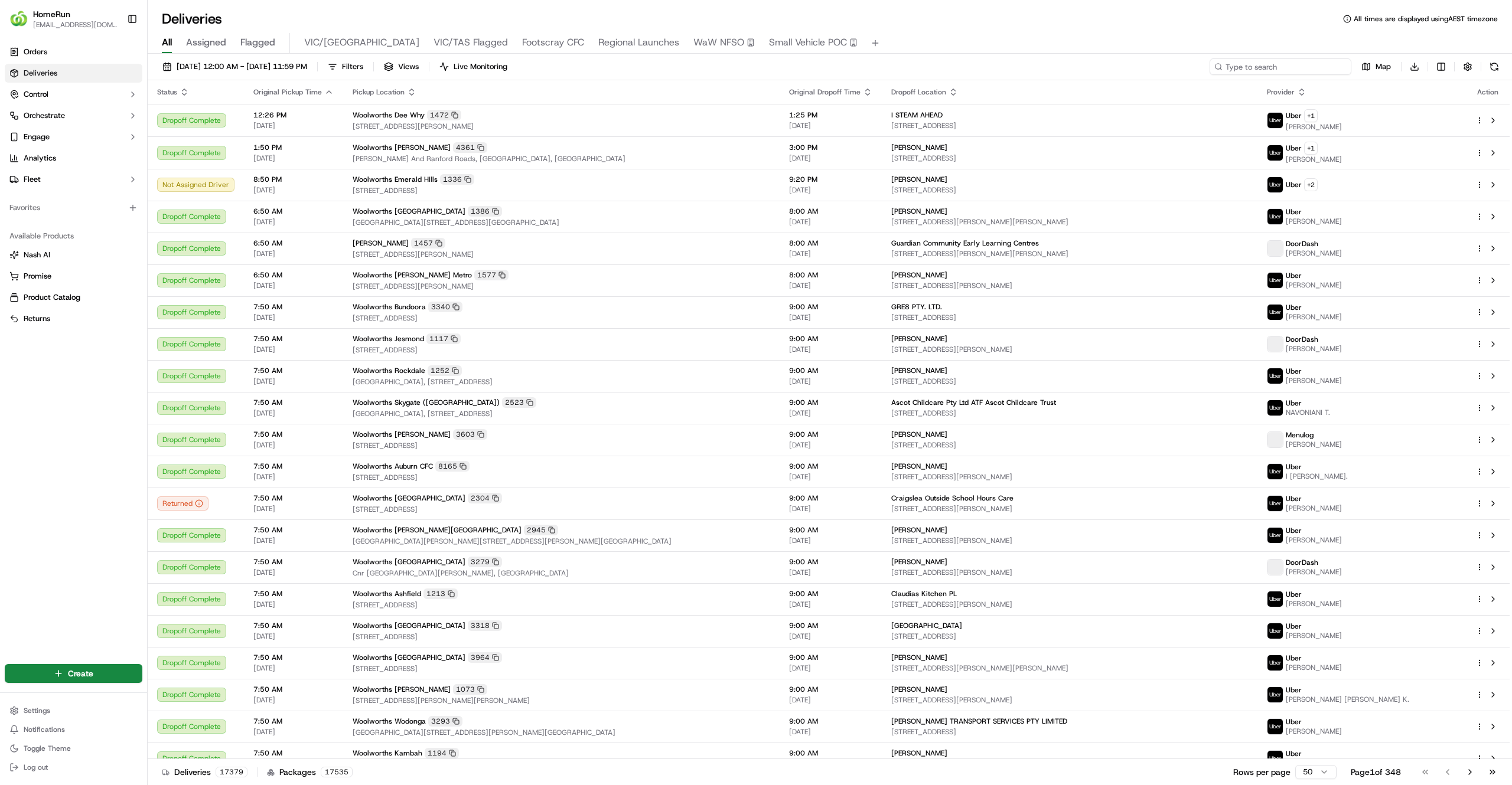
click at [1298, 72] on input at bounding box center [1281, 66] width 142 height 16
paste input "259791084"
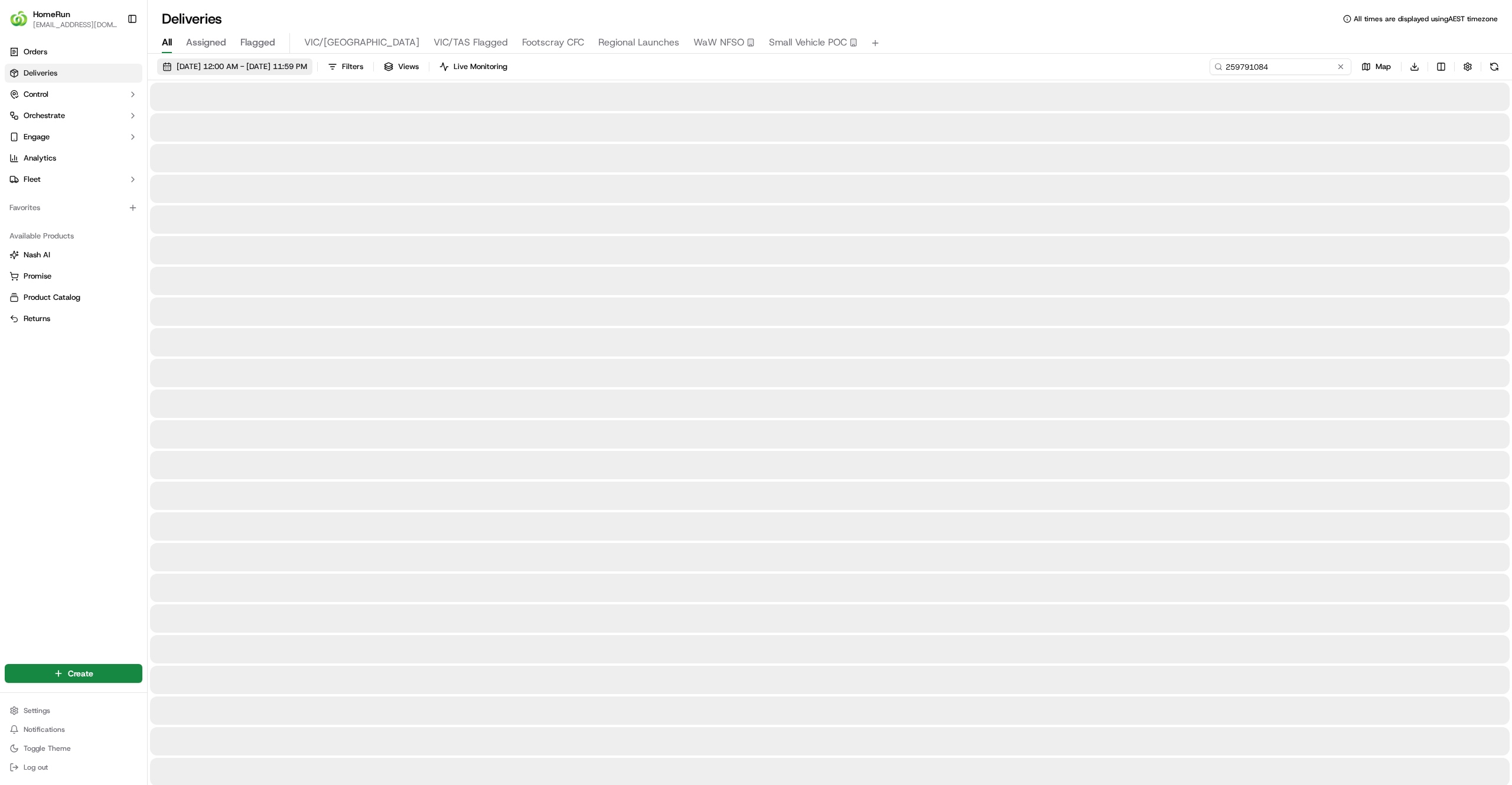
type input "259791084"
click at [282, 69] on span "[DATE] 12:00 AM - [DATE] 11:59 PM" at bounding box center [242, 67] width 131 height 11
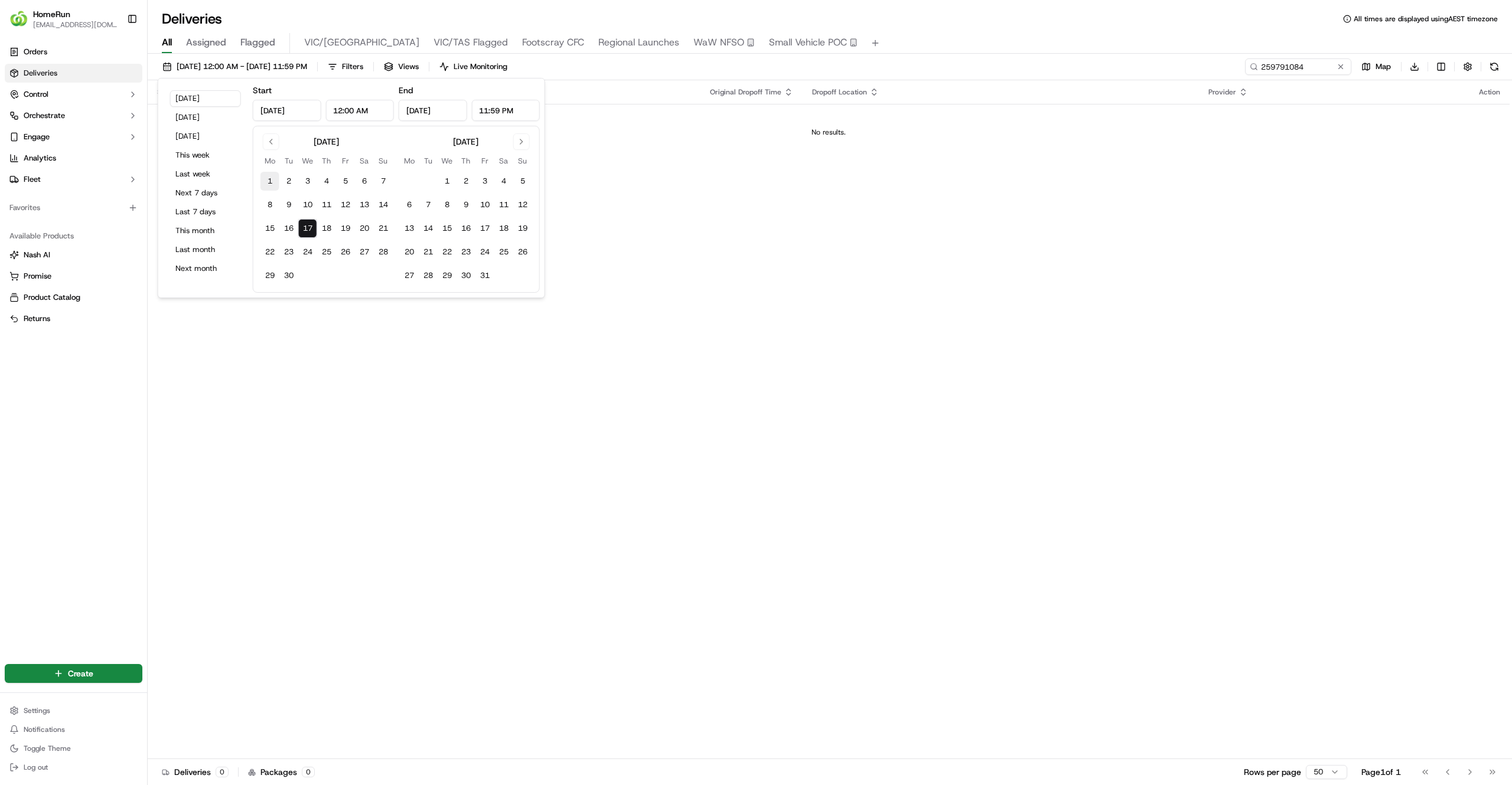
click at [263, 178] on button "1" at bounding box center [270, 181] width 19 height 19
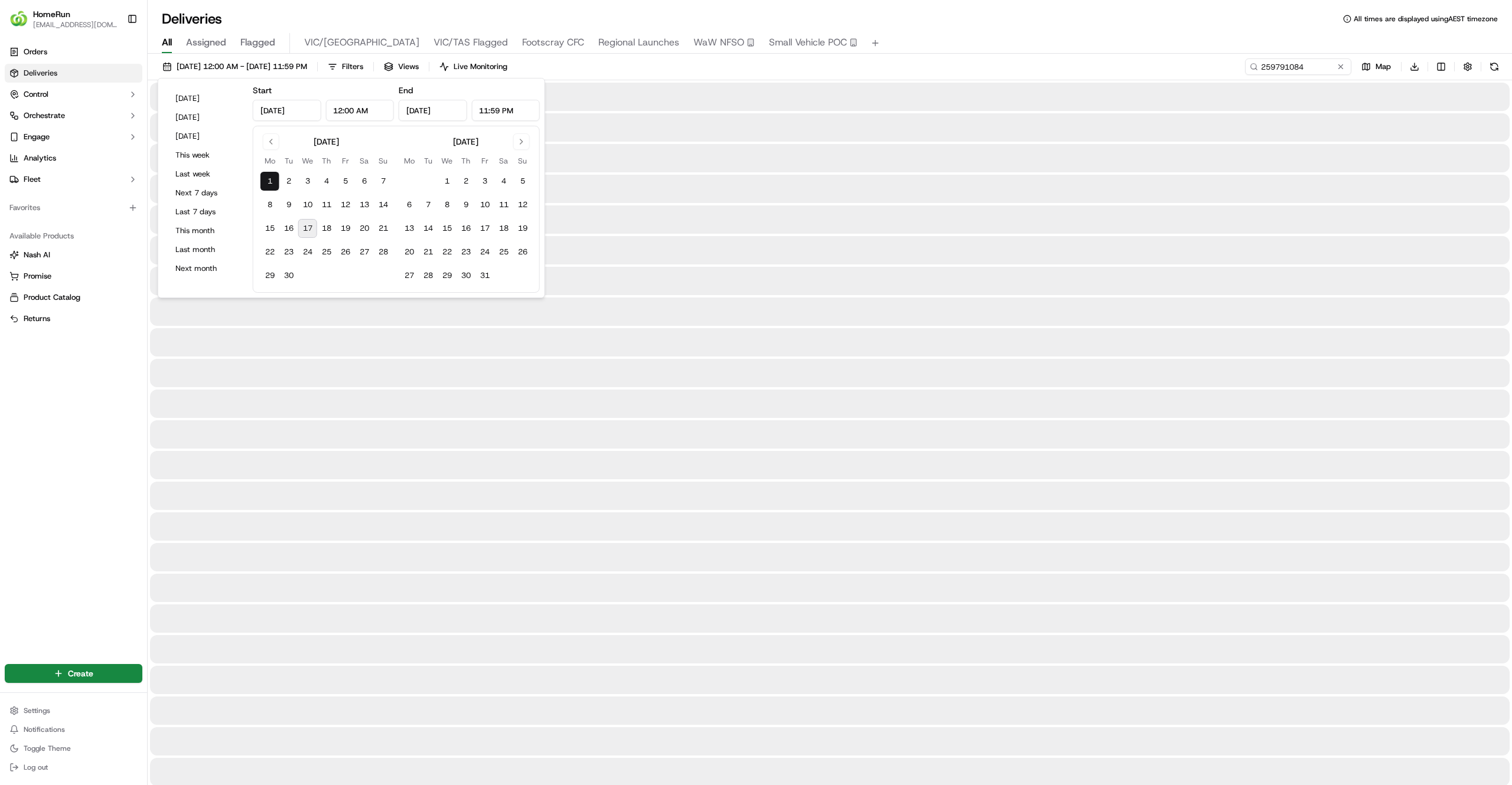
type input "Sep 1, 2025"
click at [310, 233] on button "17" at bounding box center [308, 228] width 19 height 19
type input "Sep 17, 2025"
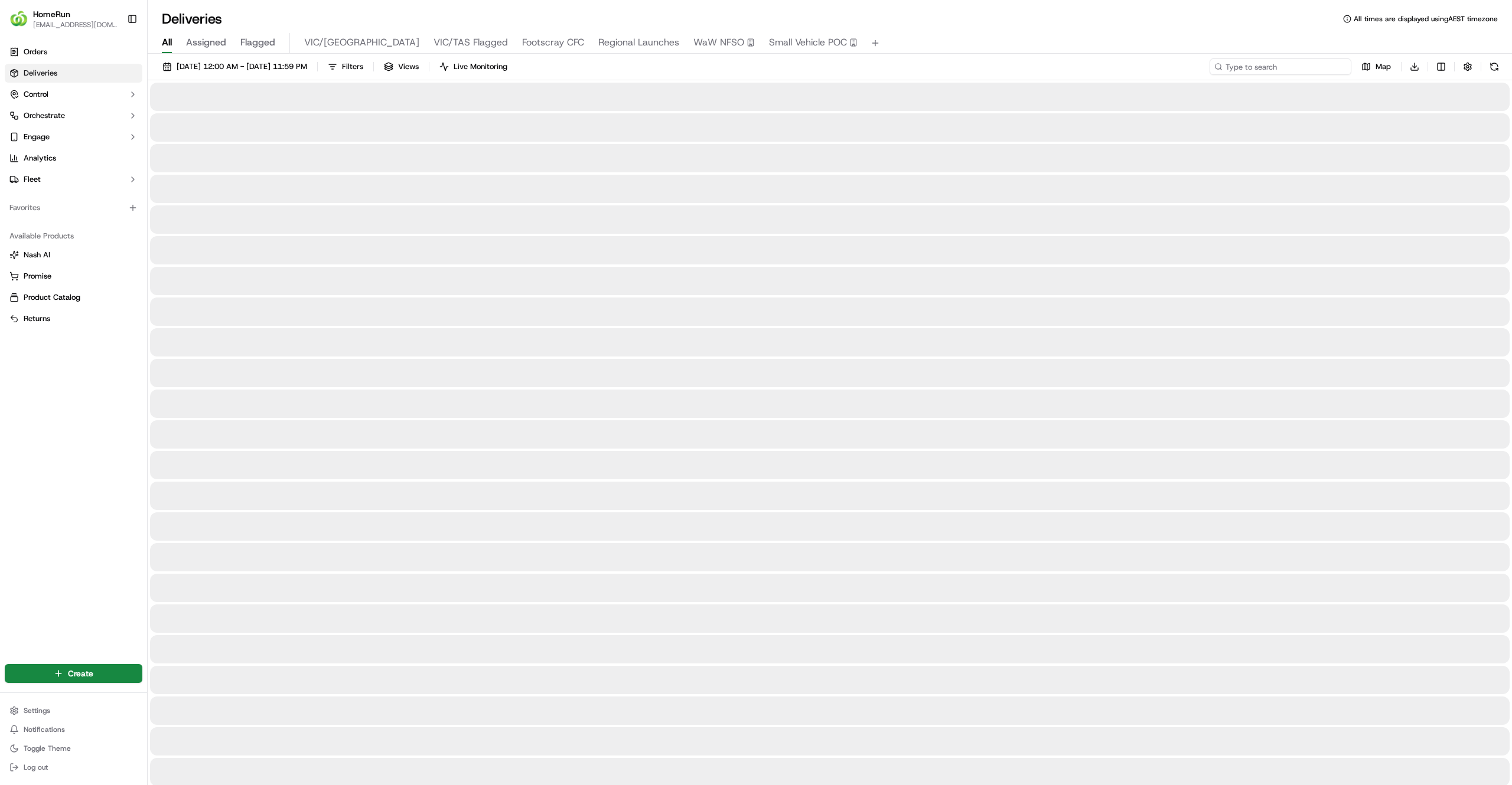
click at [1269, 62] on input at bounding box center [1281, 66] width 142 height 16
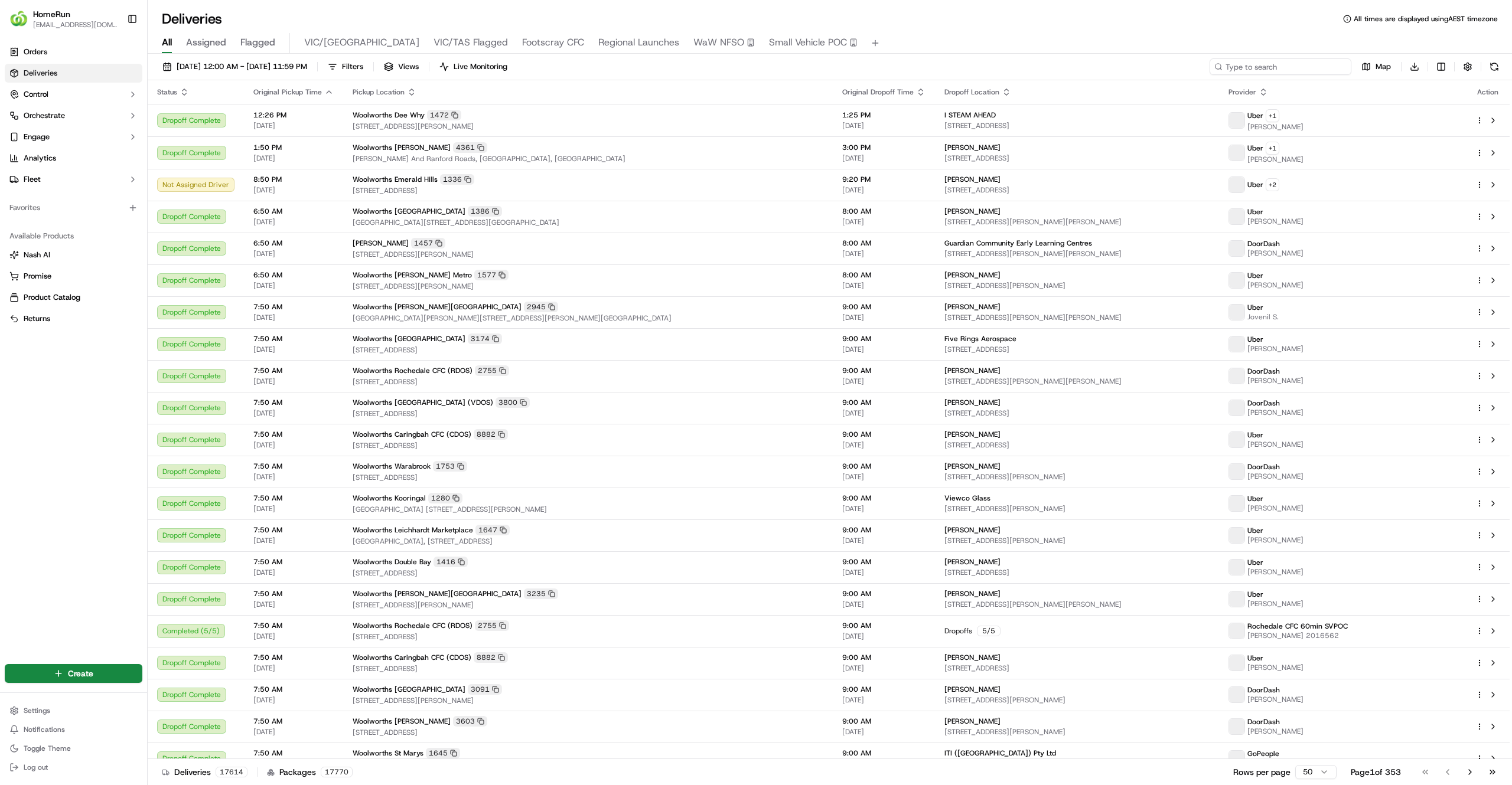
paste input "269755515"
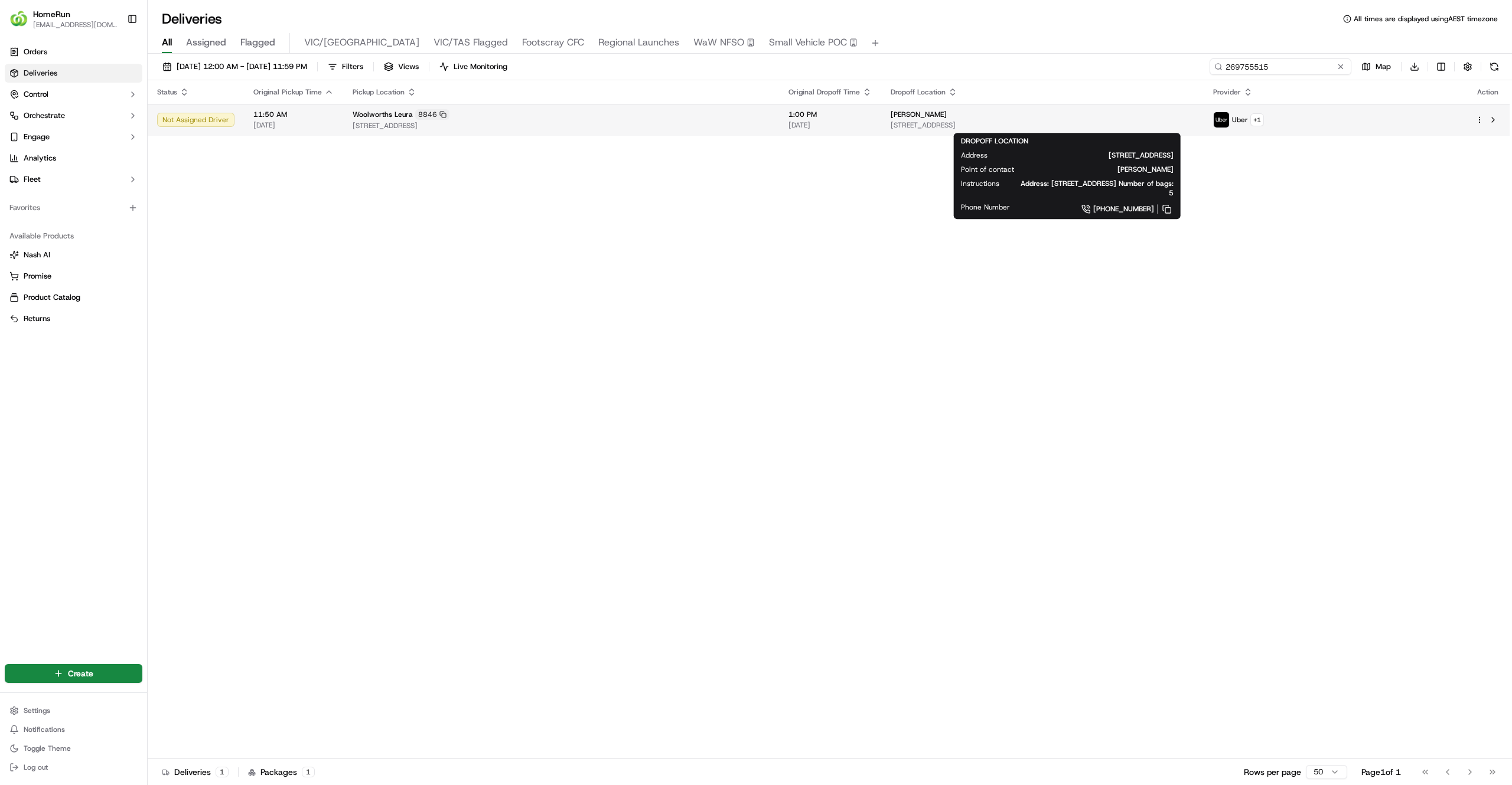
type input "269755515"
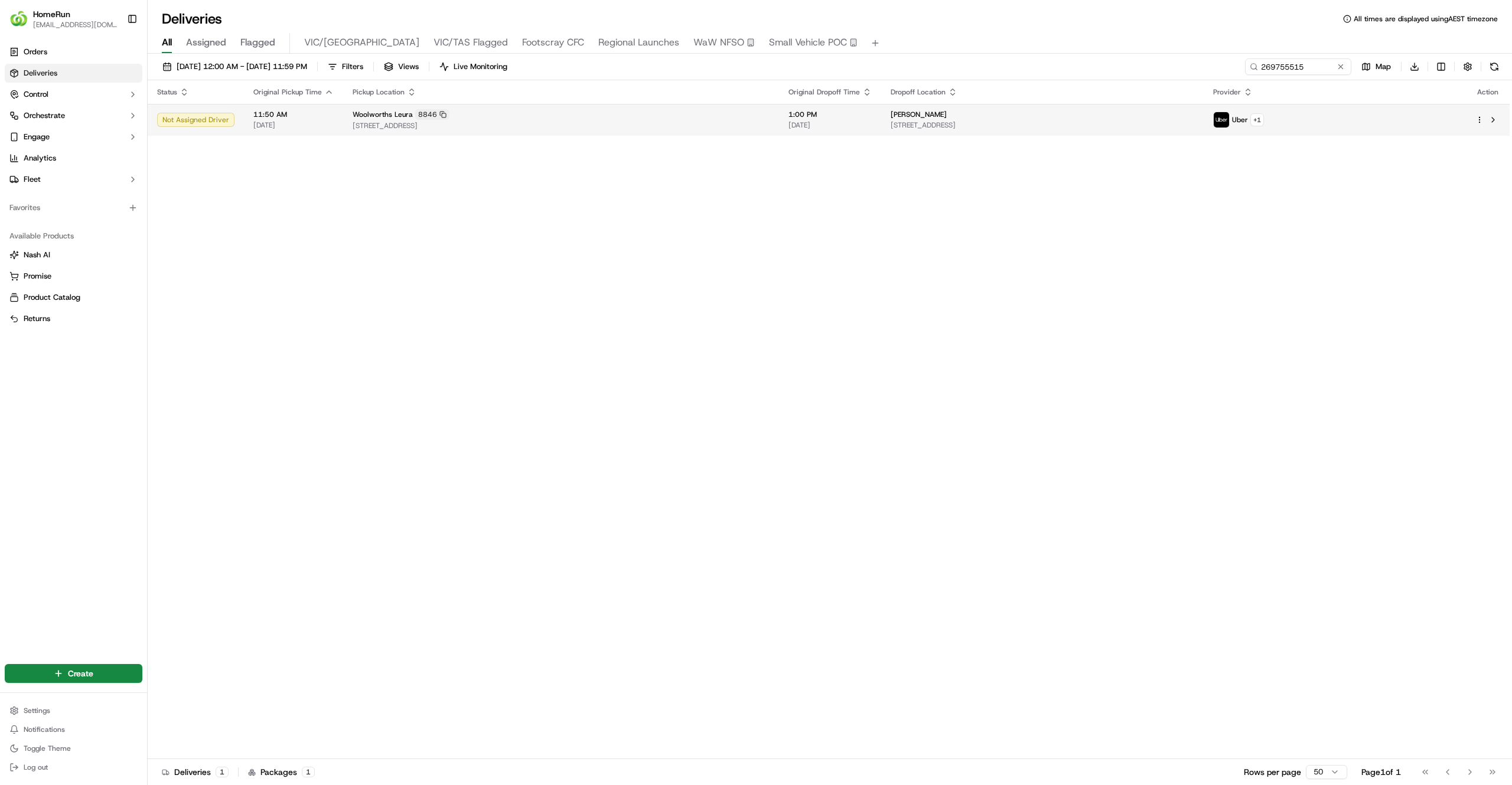
click at [1080, 111] on div "Jayne Fowler" at bounding box center [1042, 114] width 304 height 9
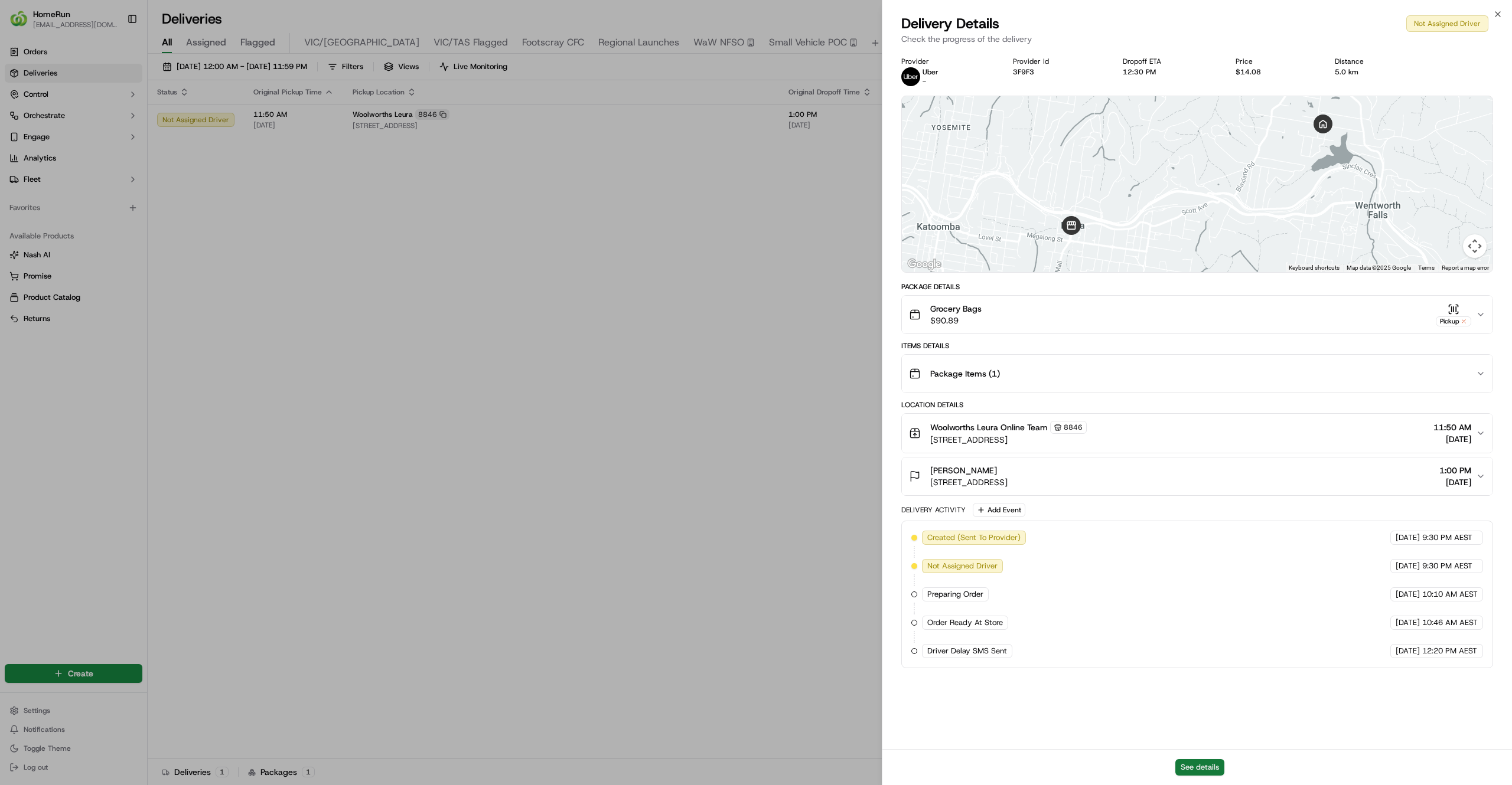
click at [1196, 773] on button "See details" at bounding box center [1200, 767] width 49 height 16
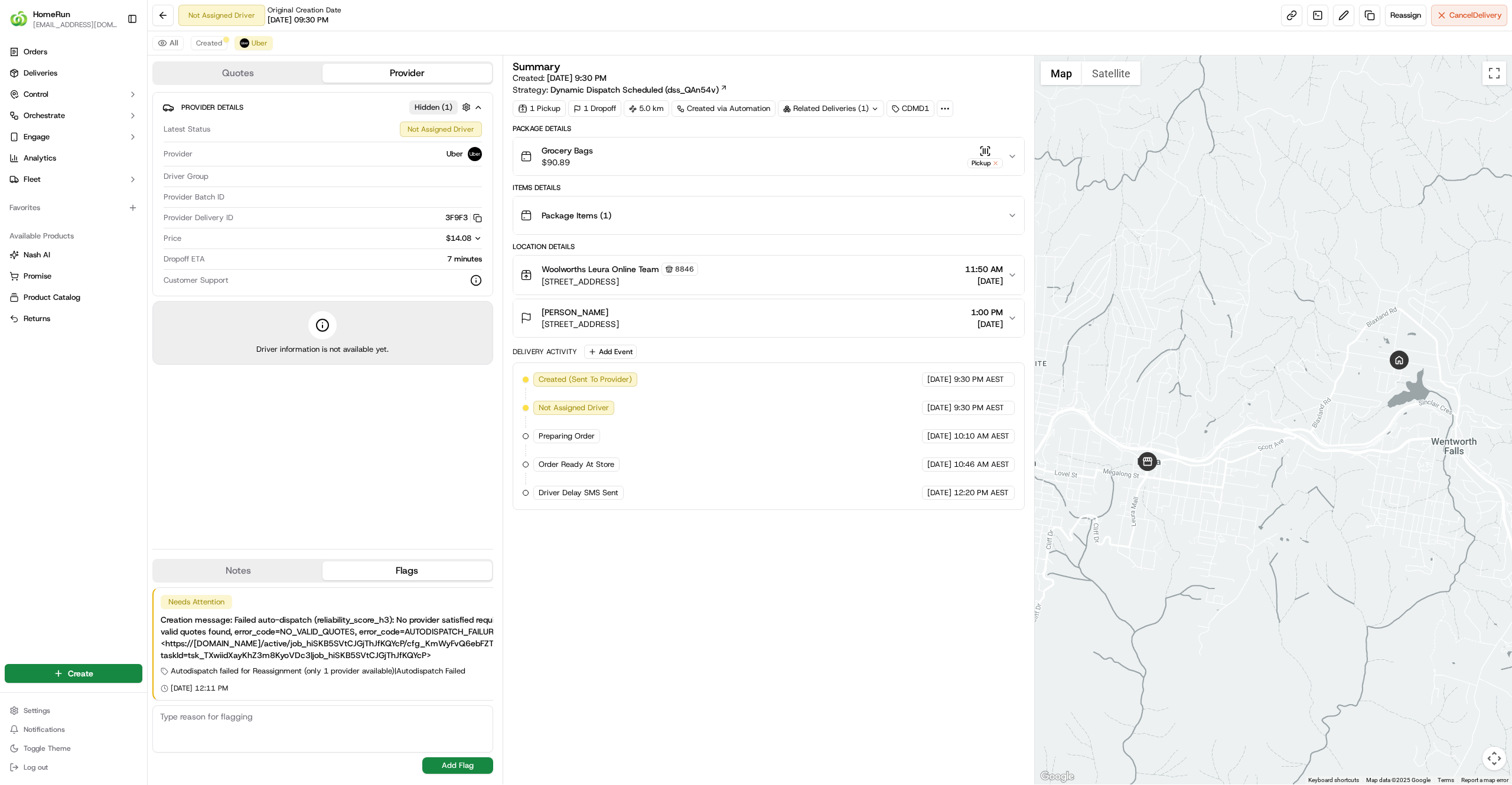
click at [566, 597] on div "Summary Created: [DATE] 9:30 PM Strategy: Dynamic Dispatch Scheduled (dss_QAn54…" at bounding box center [768, 420] width 512 height 717
drag, startPoint x: 566, startPoint y: 597, endPoint x: 629, endPoint y: 540, distance: 85.0
click at [629, 540] on div "Summary Created: [DATE] 9:30 PM Strategy: Dynamic Dispatch Scheduled (dss_QAn54…" at bounding box center [768, 420] width 512 height 717
drag, startPoint x: 629, startPoint y: 540, endPoint x: 633, endPoint y: 583, distance: 43.2
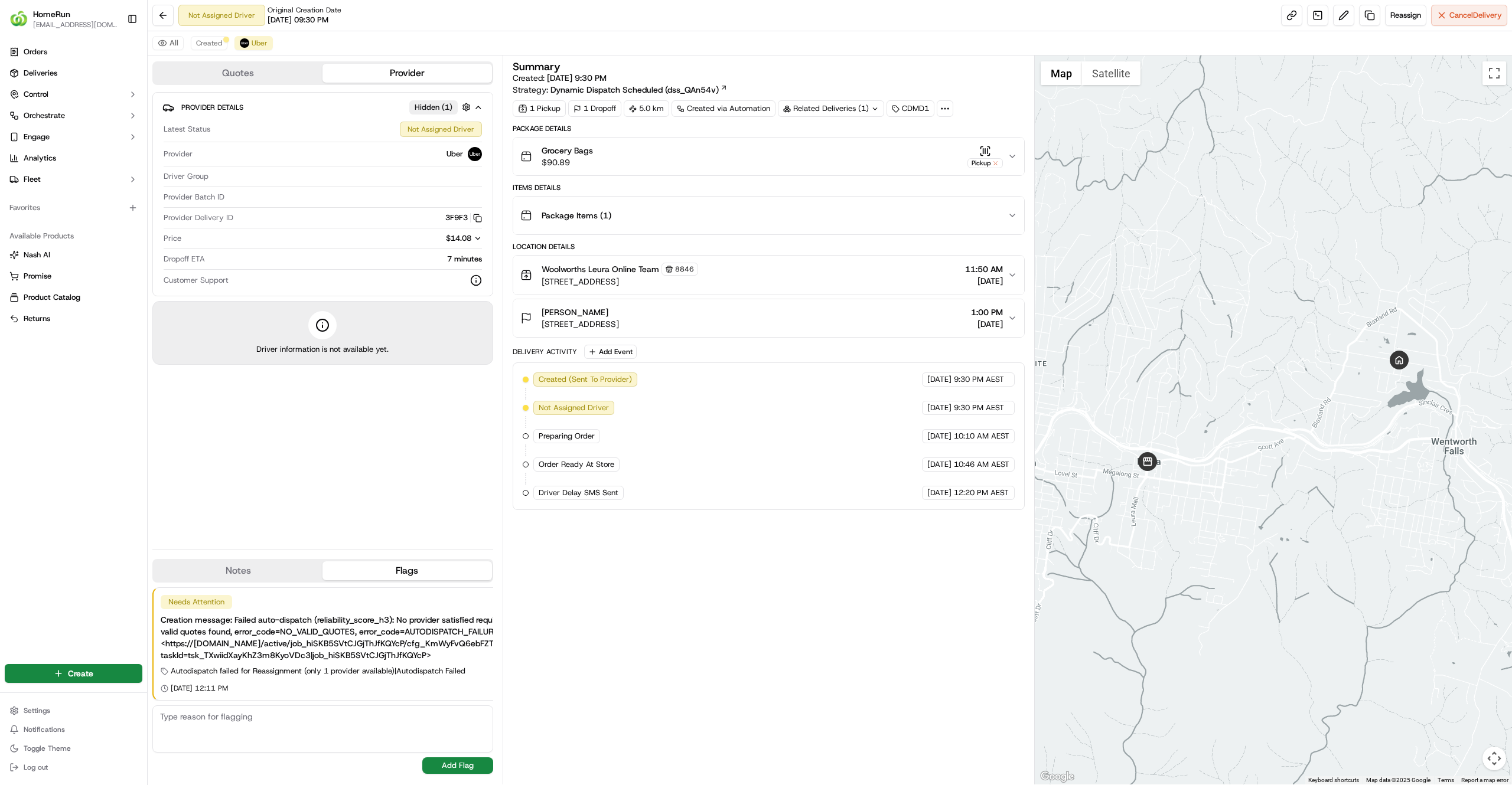
click at [633, 583] on div "Summary Created: [DATE] 9:30 PM Strategy: Dynamic Dispatch Scheduled (dss_QAn54…" at bounding box center [768, 420] width 512 height 717
click at [167, 16] on button at bounding box center [163, 15] width 21 height 21
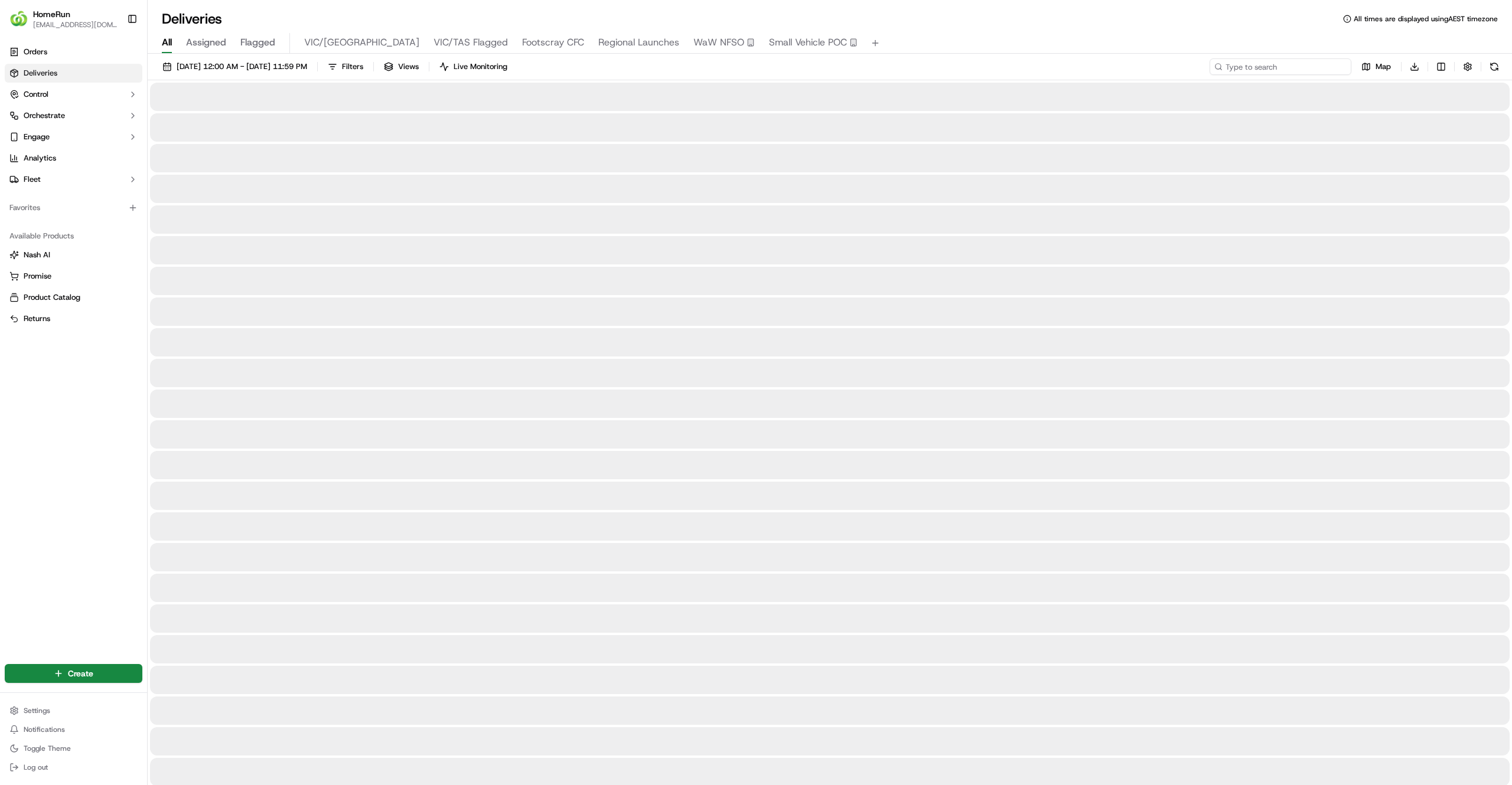
click at [1295, 68] on input at bounding box center [1281, 66] width 142 height 16
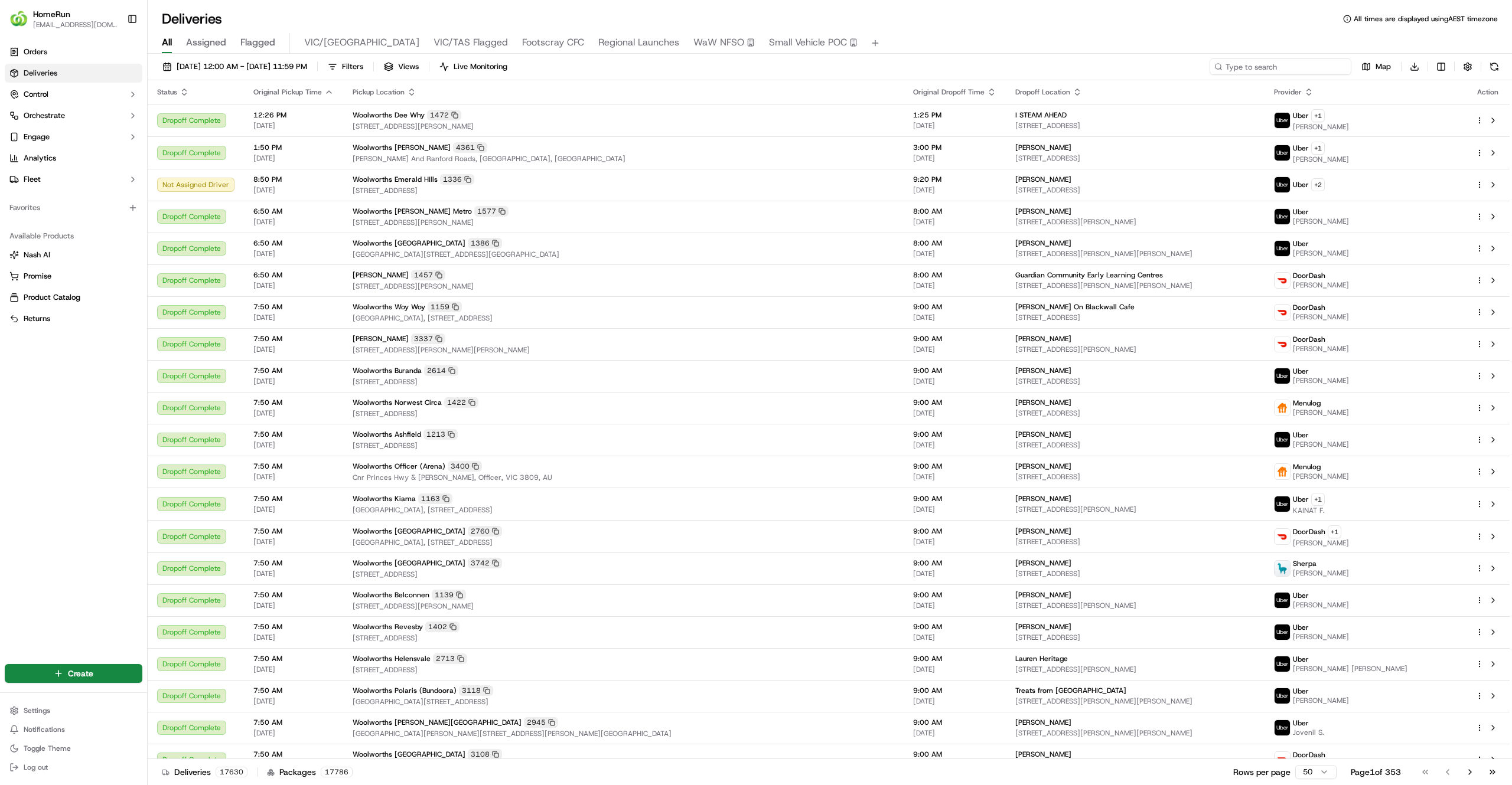
paste input "269809801"
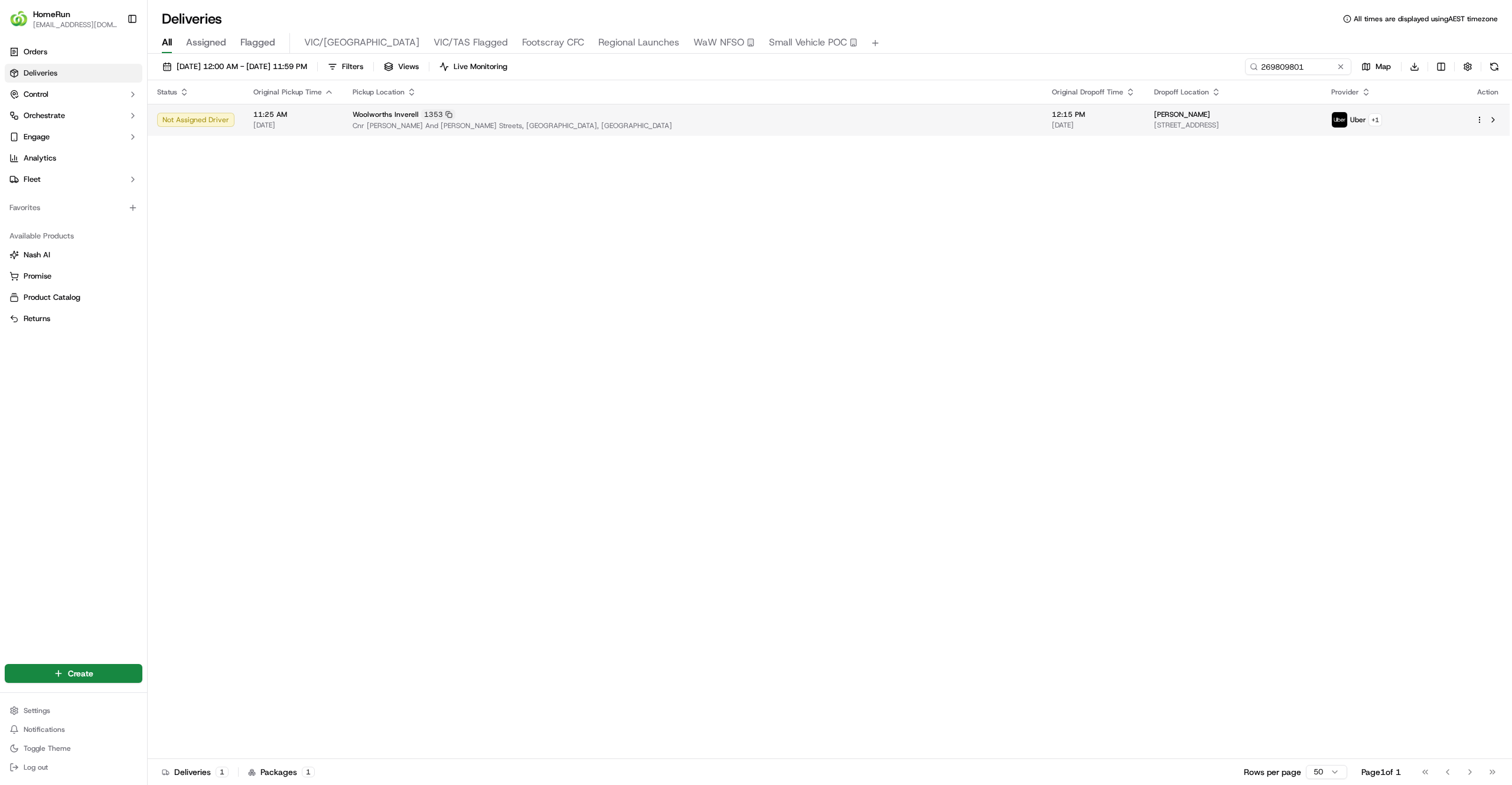
click at [1154, 121] on span "[STREET_ADDRESS]" at bounding box center [1232, 125] width 158 height 9
click at [1309, 58] on div "[DATE] 12:00 AM - [DATE] 11:59 PM Filters Views Live Monitoring 269809801 Map D…" at bounding box center [830, 421] width 1364 height 734
click at [1300, 72] on input "269809801" at bounding box center [1281, 66] width 142 height 16
paste input "776499"
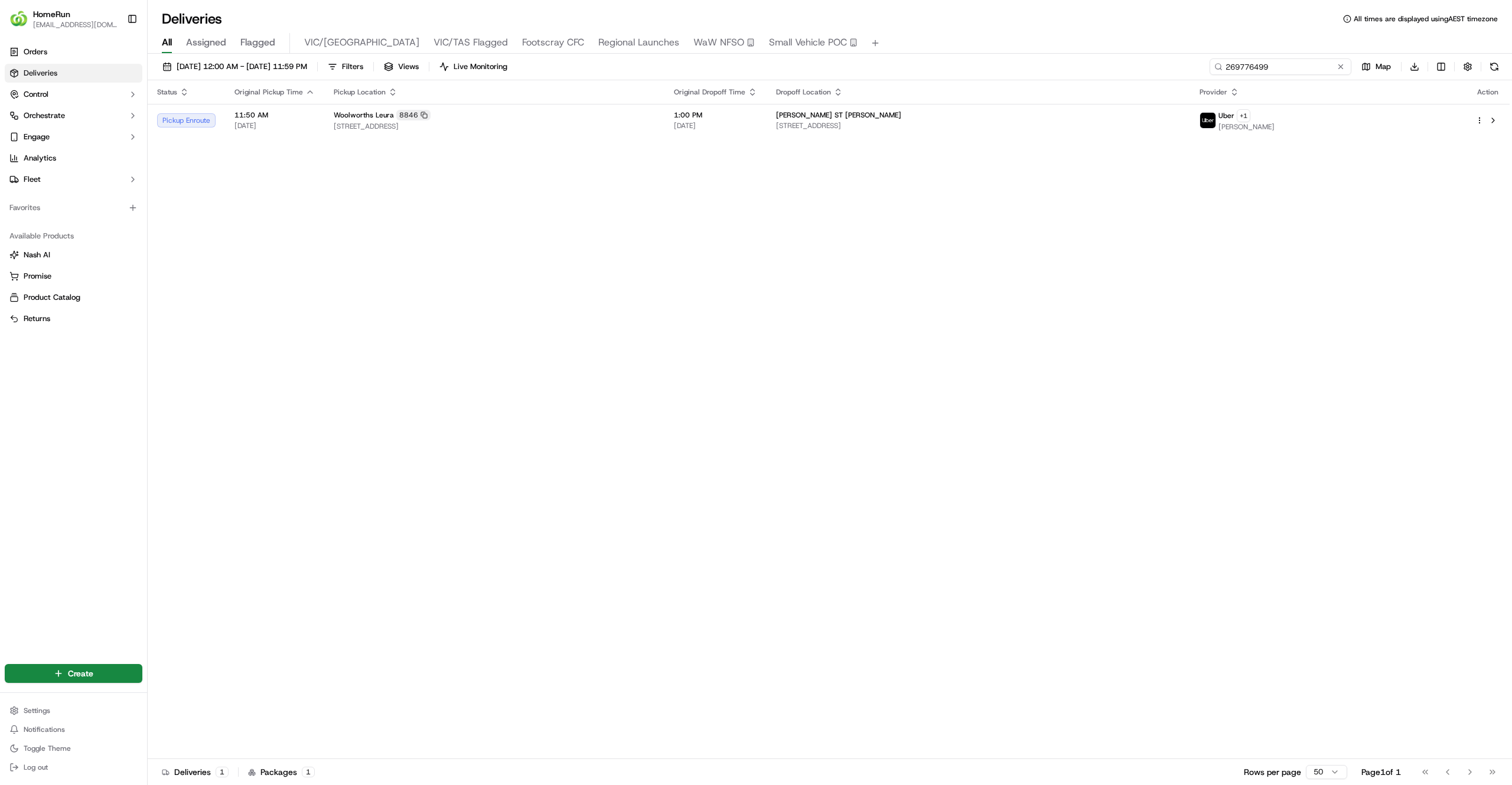
click at [1261, 73] on input "269776499" at bounding box center [1281, 66] width 142 height 16
type input "269776499"
